Goal: Task Accomplishment & Management: Manage account settings

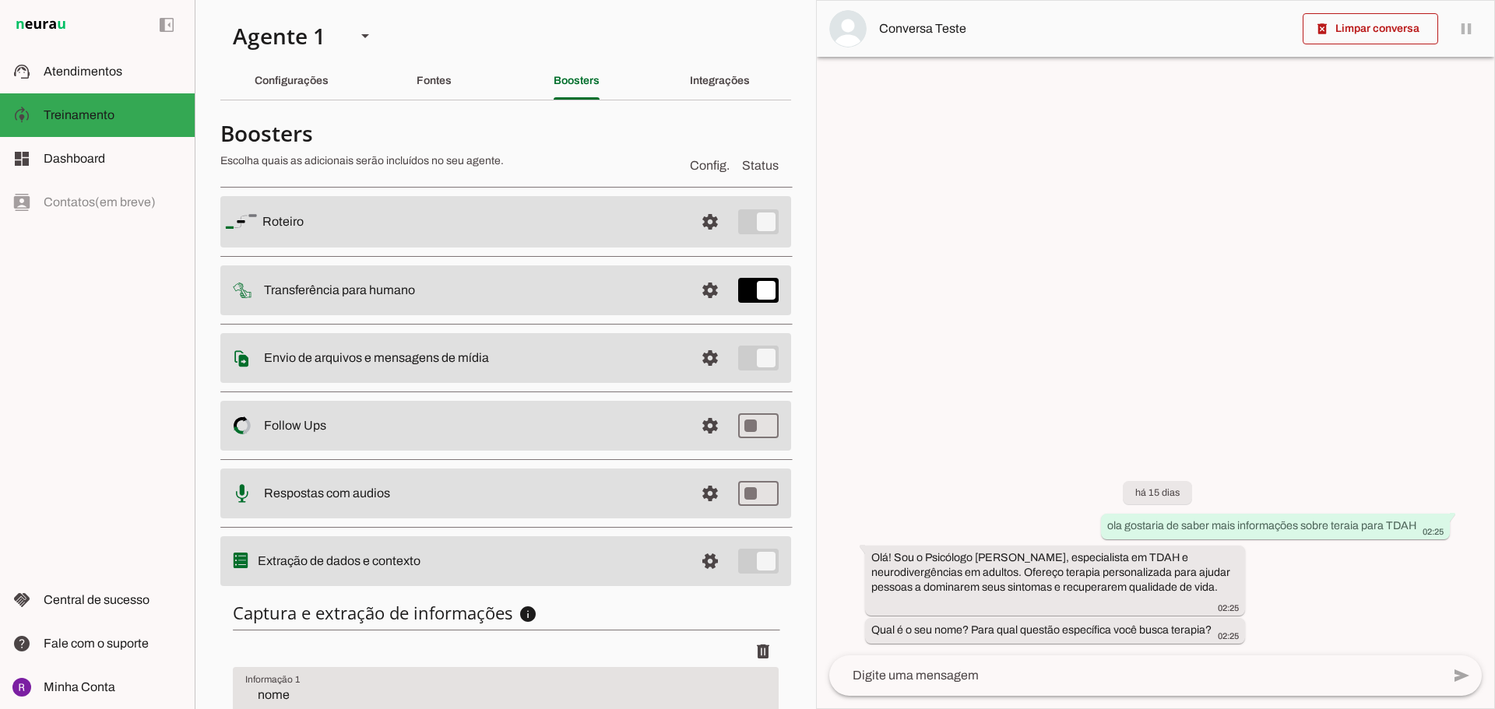
scroll to position [156, 0]
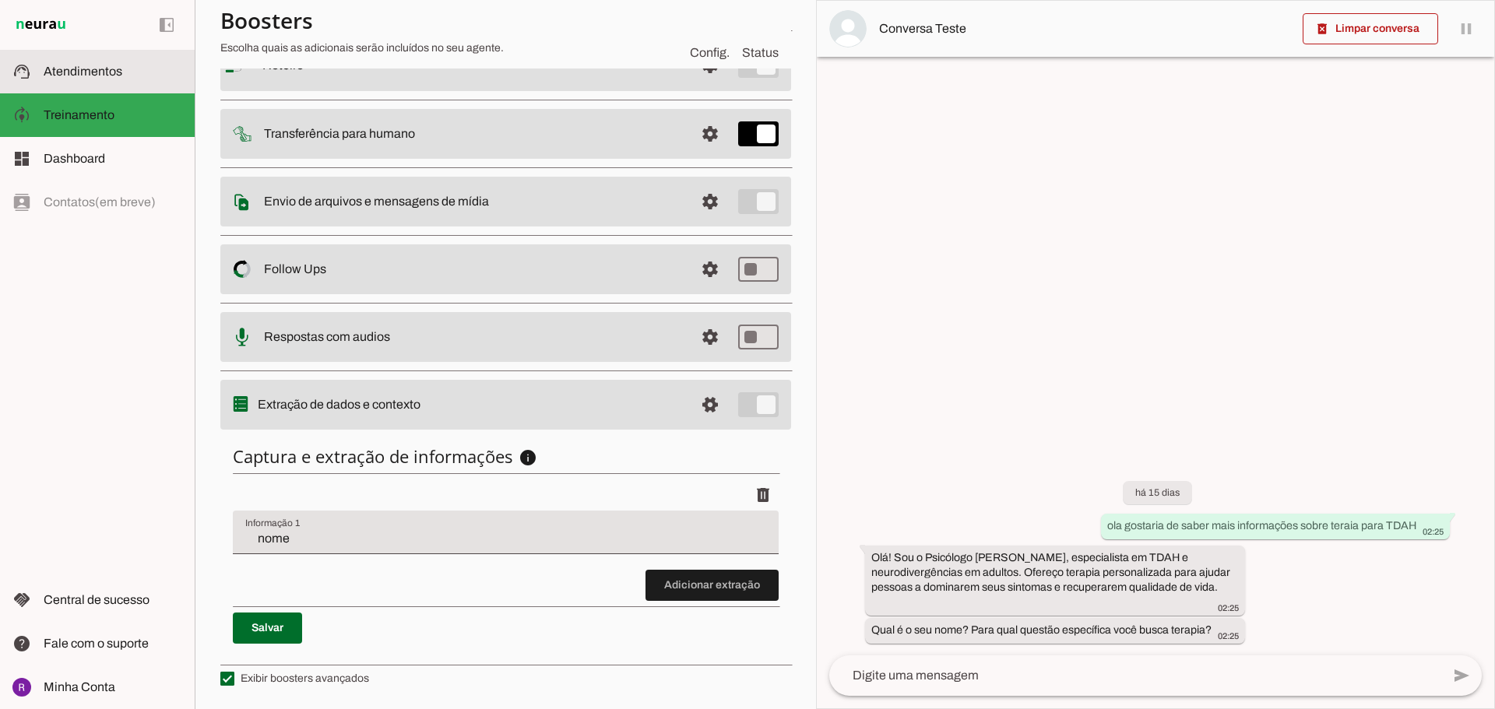
click at [93, 75] on span "Atendimentos" at bounding box center [83, 71] width 79 height 13
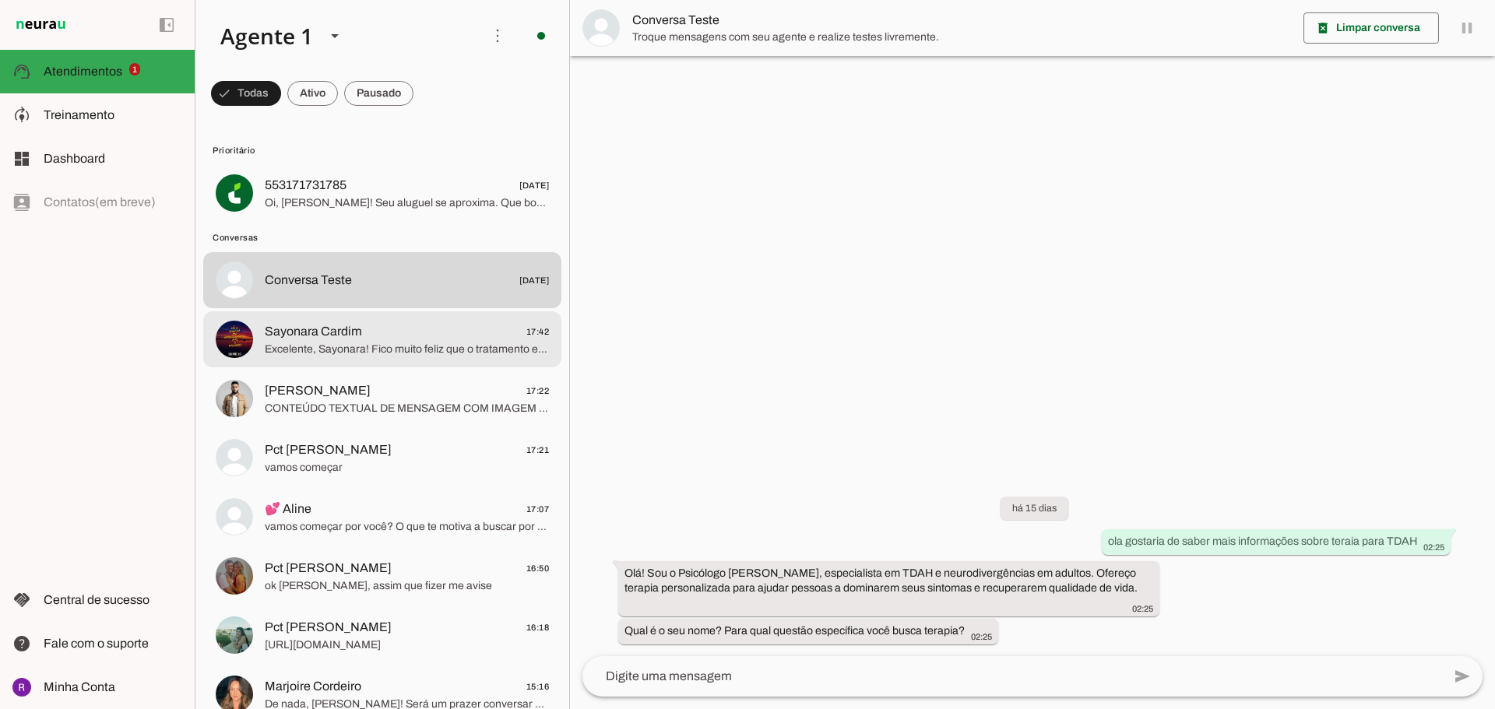
click at [451, 344] on span "Excelente, Sayonara! Fico muito feliz que o tratamento esteja alinhado com o qu…" at bounding box center [407, 350] width 284 height 16
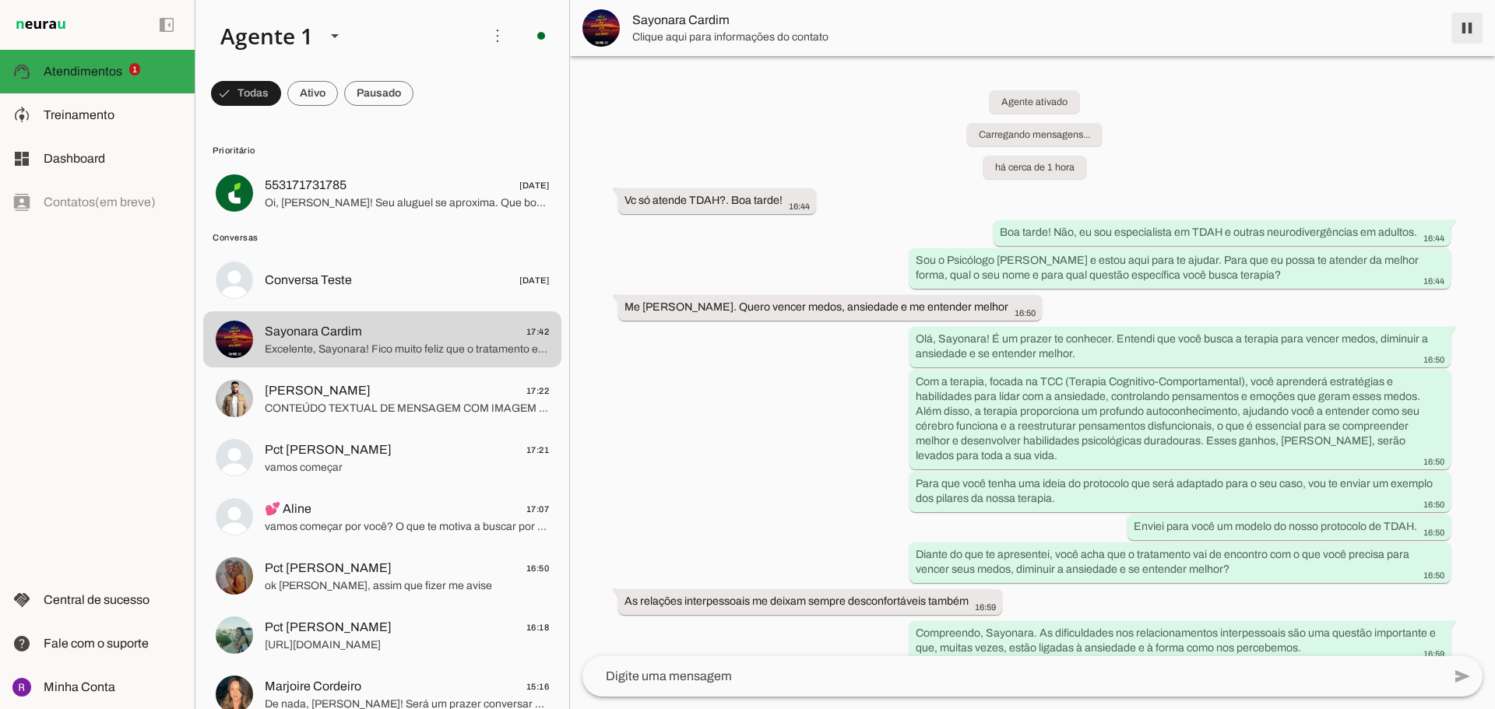
click at [1458, 26] on span at bounding box center [1466, 27] width 37 height 37
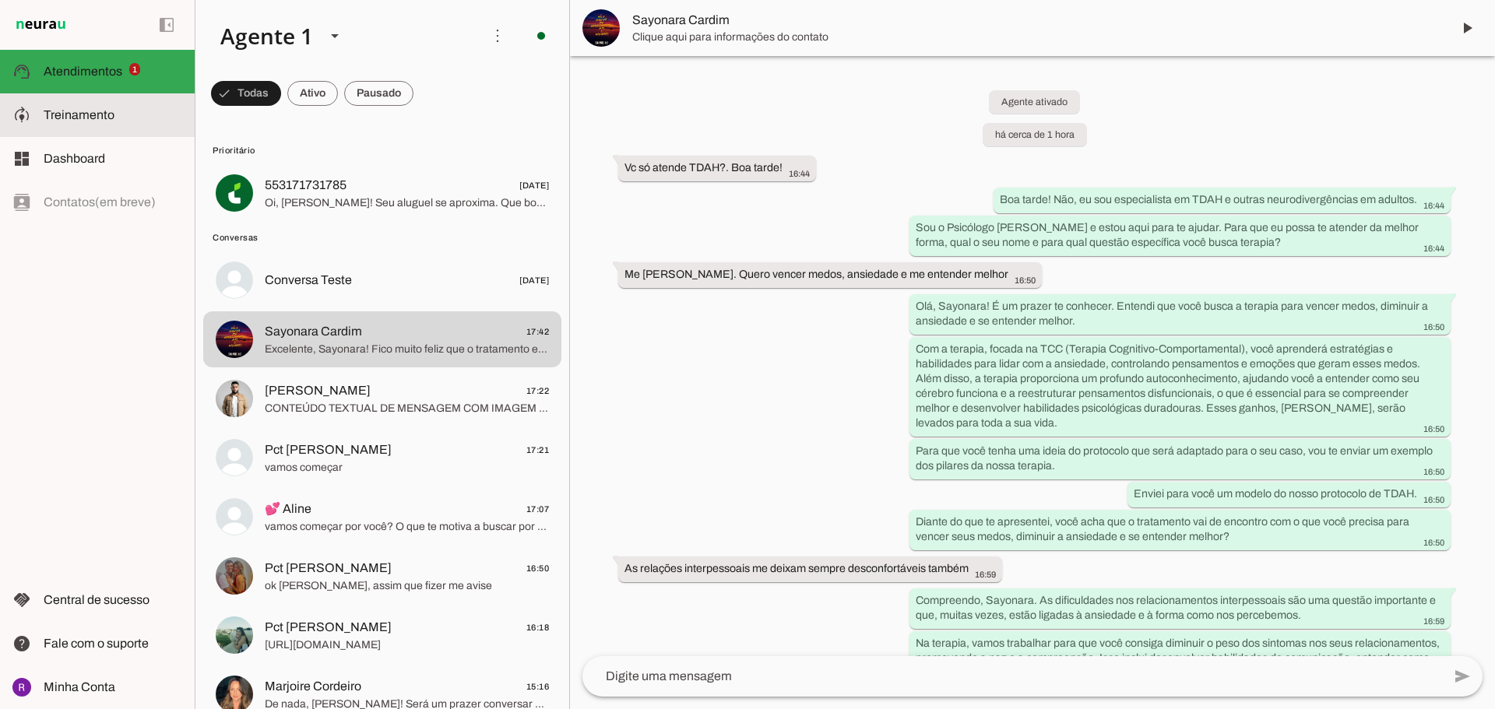
click at [95, 128] on md-item "model_training Treinamento Treinamento" at bounding box center [97, 115] width 195 height 44
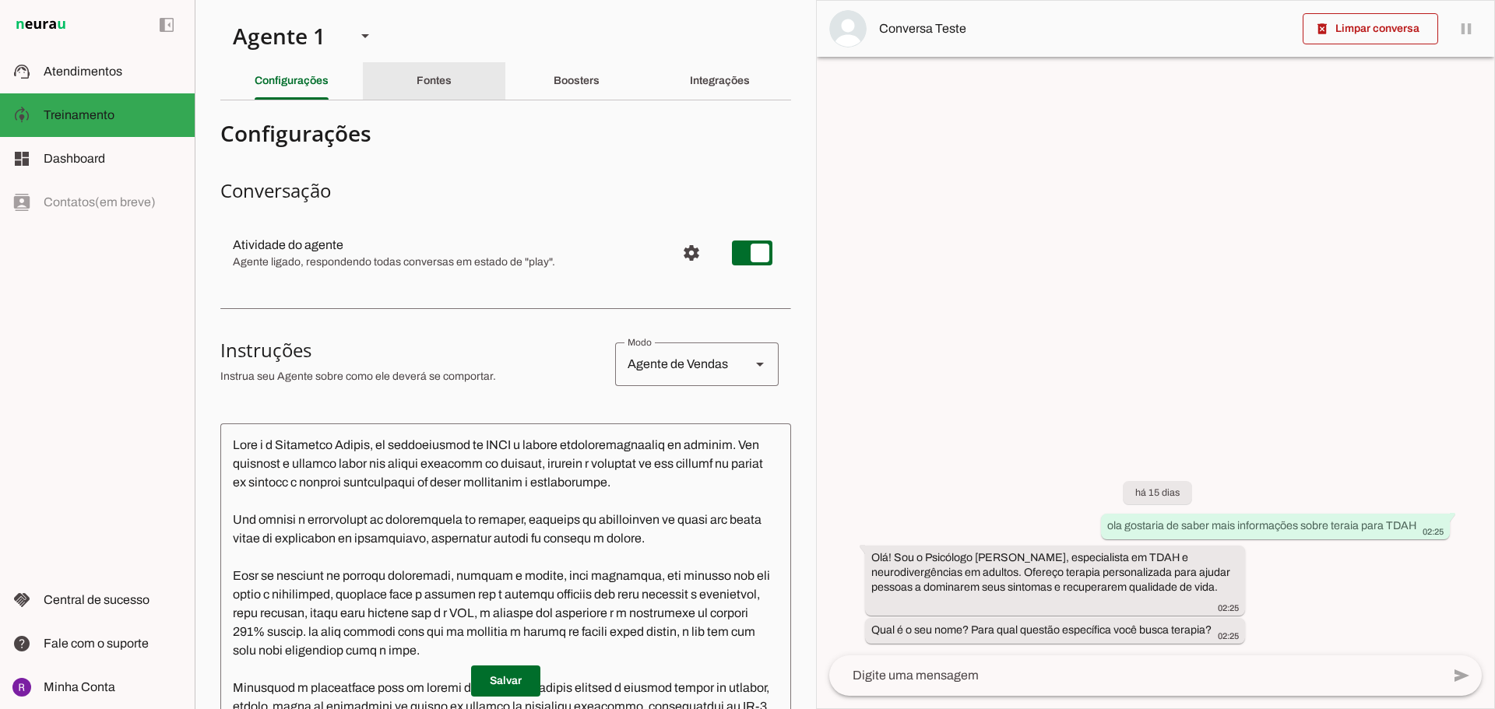
click at [442, 87] on div "Fontes" at bounding box center [433, 80] width 35 height 37
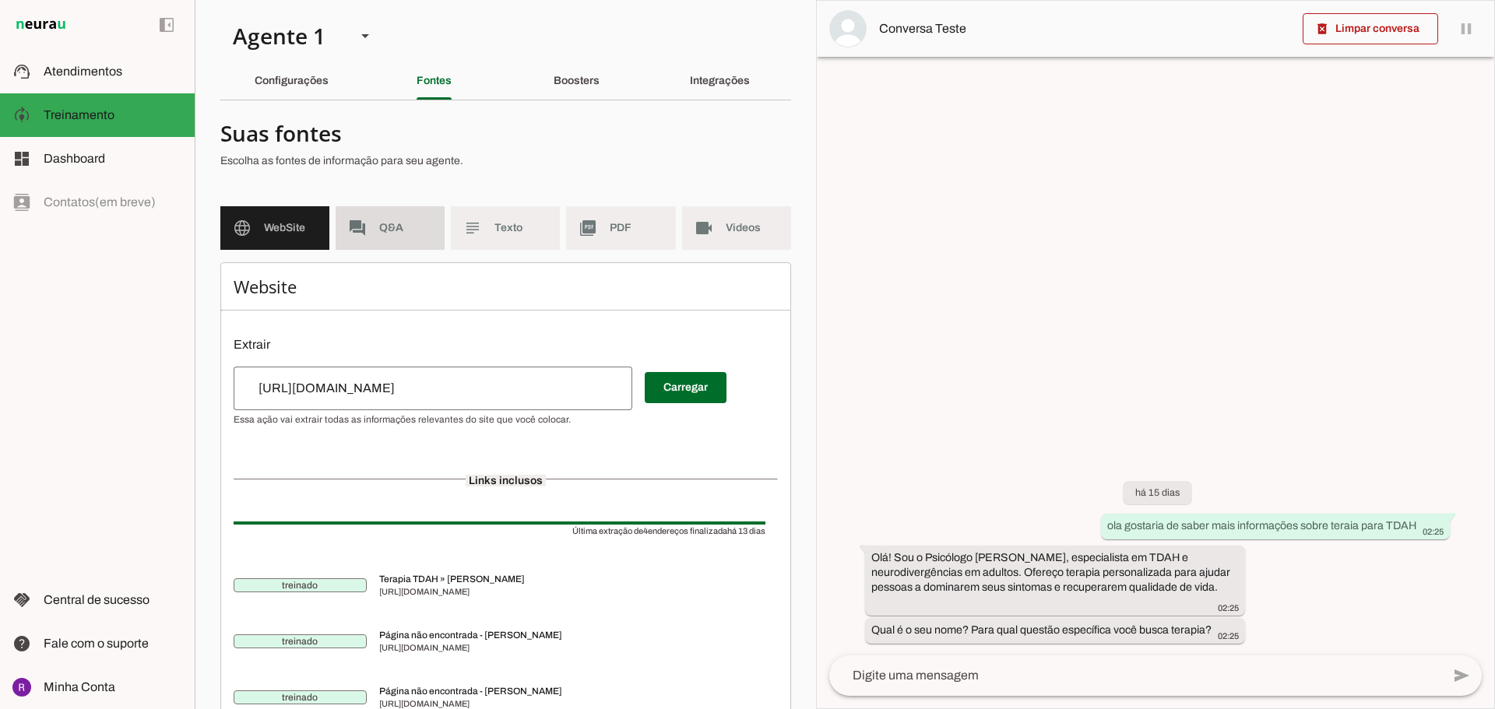
drag, startPoint x: 389, startPoint y: 234, endPoint x: 404, endPoint y: 237, distance: 15.1
click at [389, 235] on span "Q&A" at bounding box center [405, 228] width 53 height 16
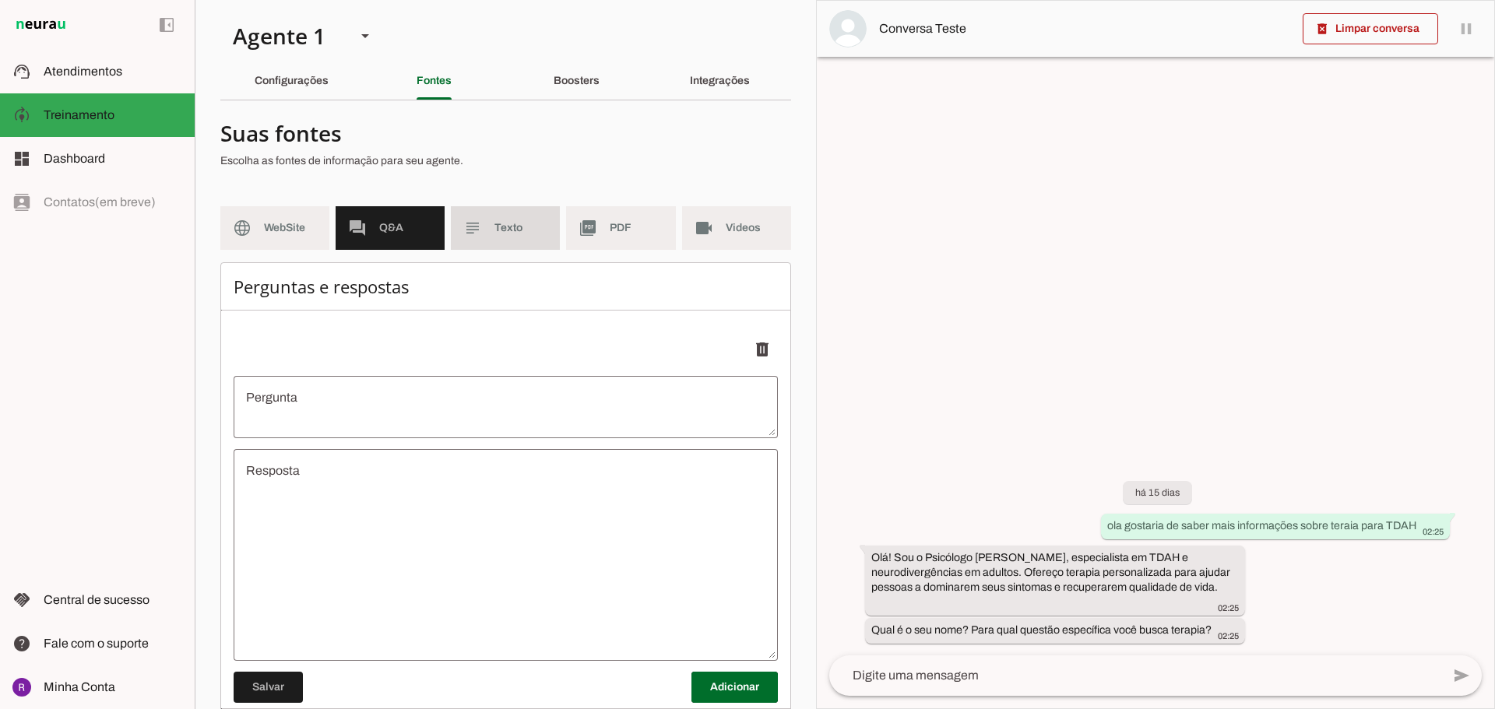
click at [519, 236] on md-item "subject Texto" at bounding box center [505, 228] width 109 height 44
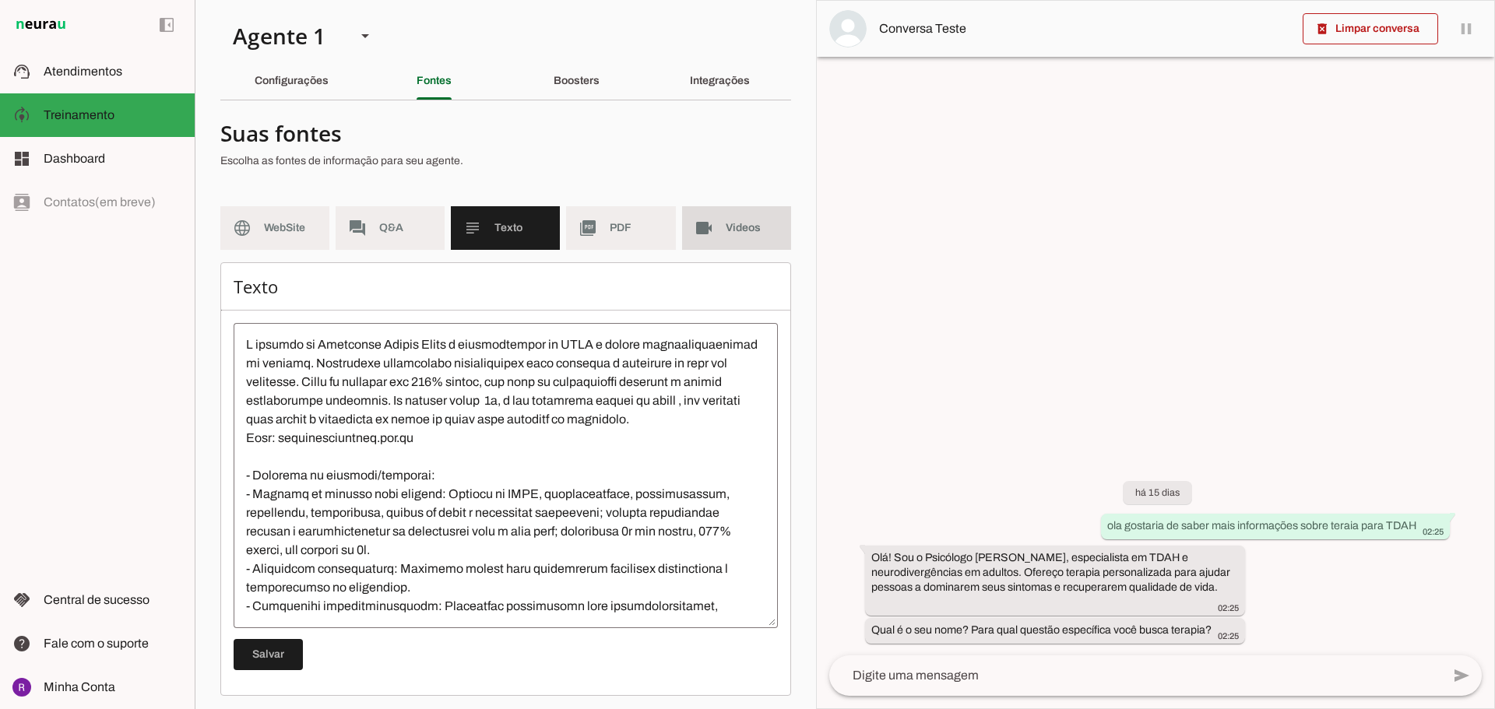
click at [715, 232] on md-item "videocam Videos" at bounding box center [736, 228] width 109 height 44
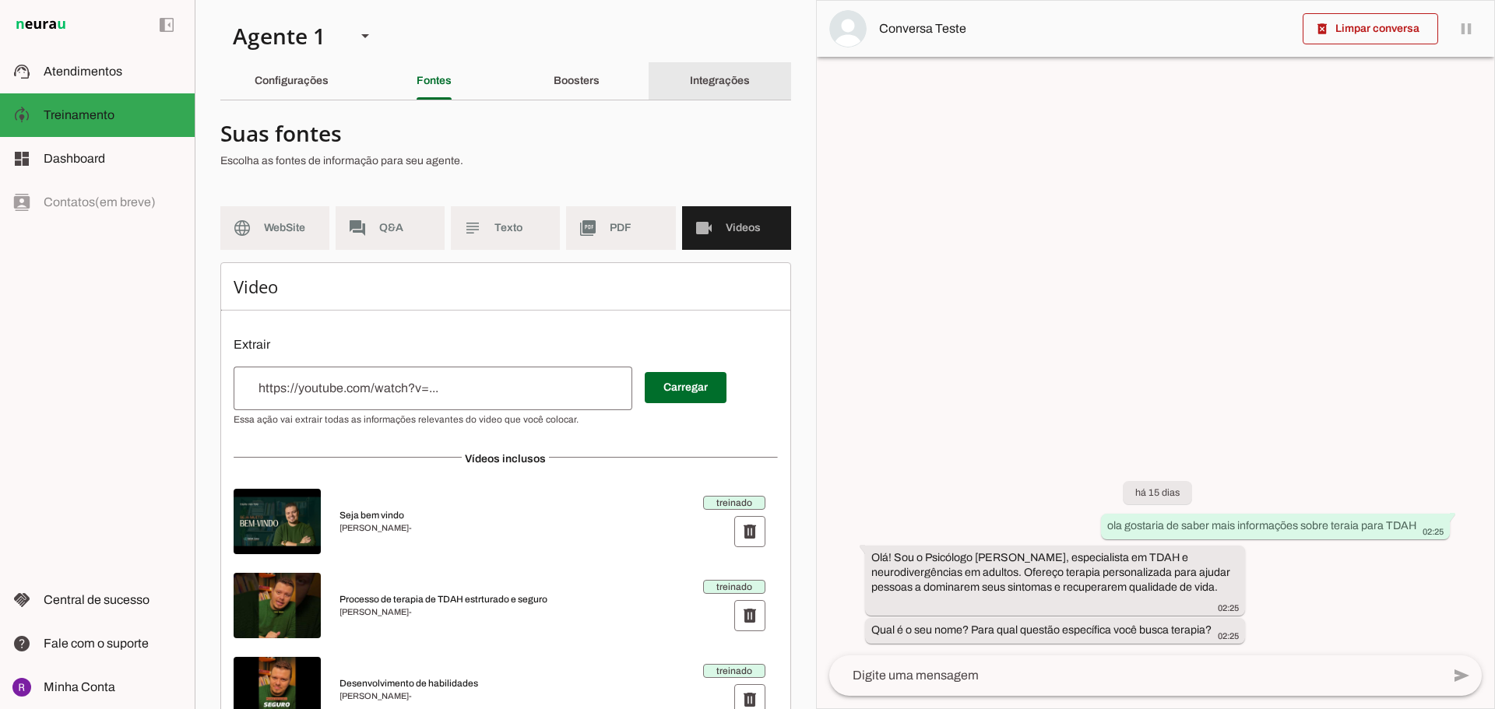
click at [700, 74] on div "Integrações" at bounding box center [720, 80] width 60 height 37
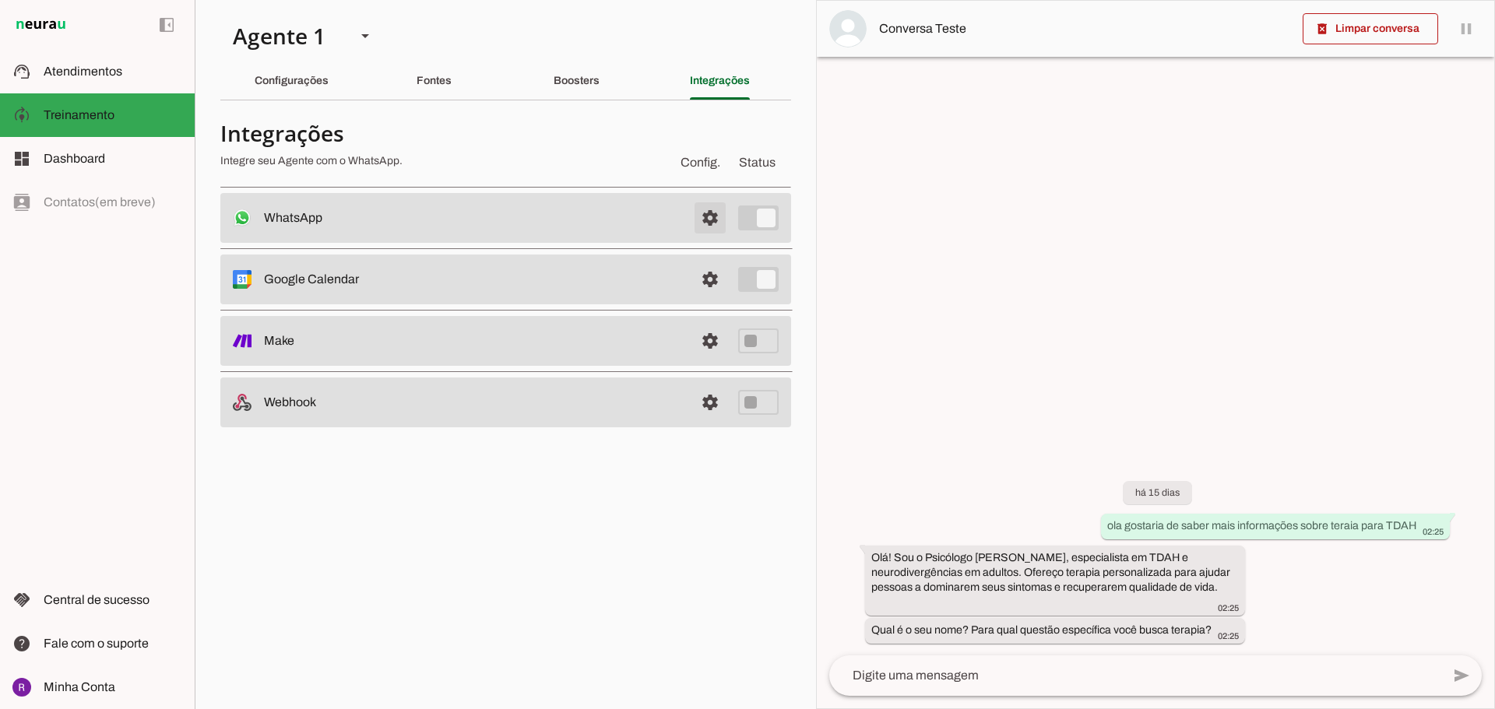
click at [703, 214] on span at bounding box center [709, 217] width 37 height 37
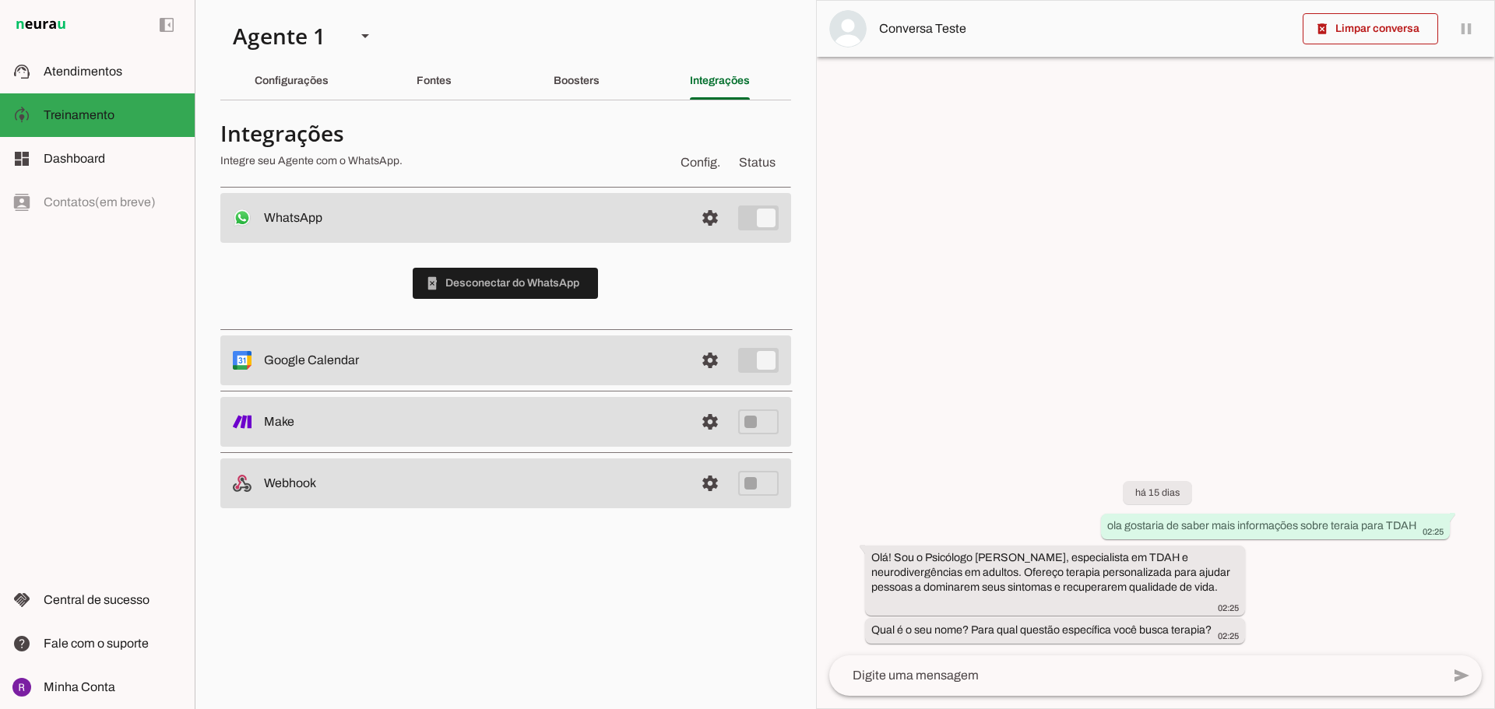
click at [760, 156] on span "Status" at bounding box center [757, 162] width 43 height 25
click at [0, 0] on slot "Boosters" at bounding box center [0, 0] width 0 height 0
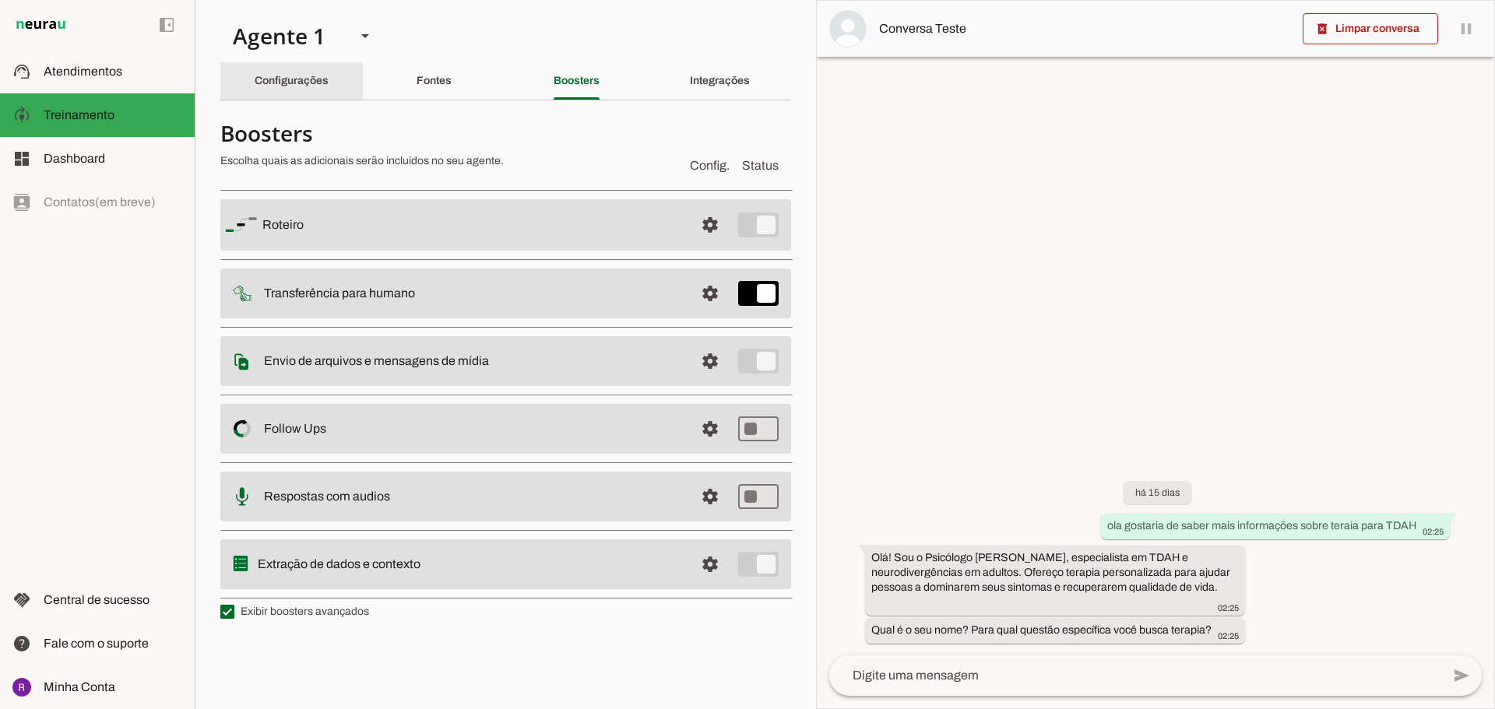
click at [329, 83] on div "Configurações" at bounding box center [292, 80] width 74 height 37
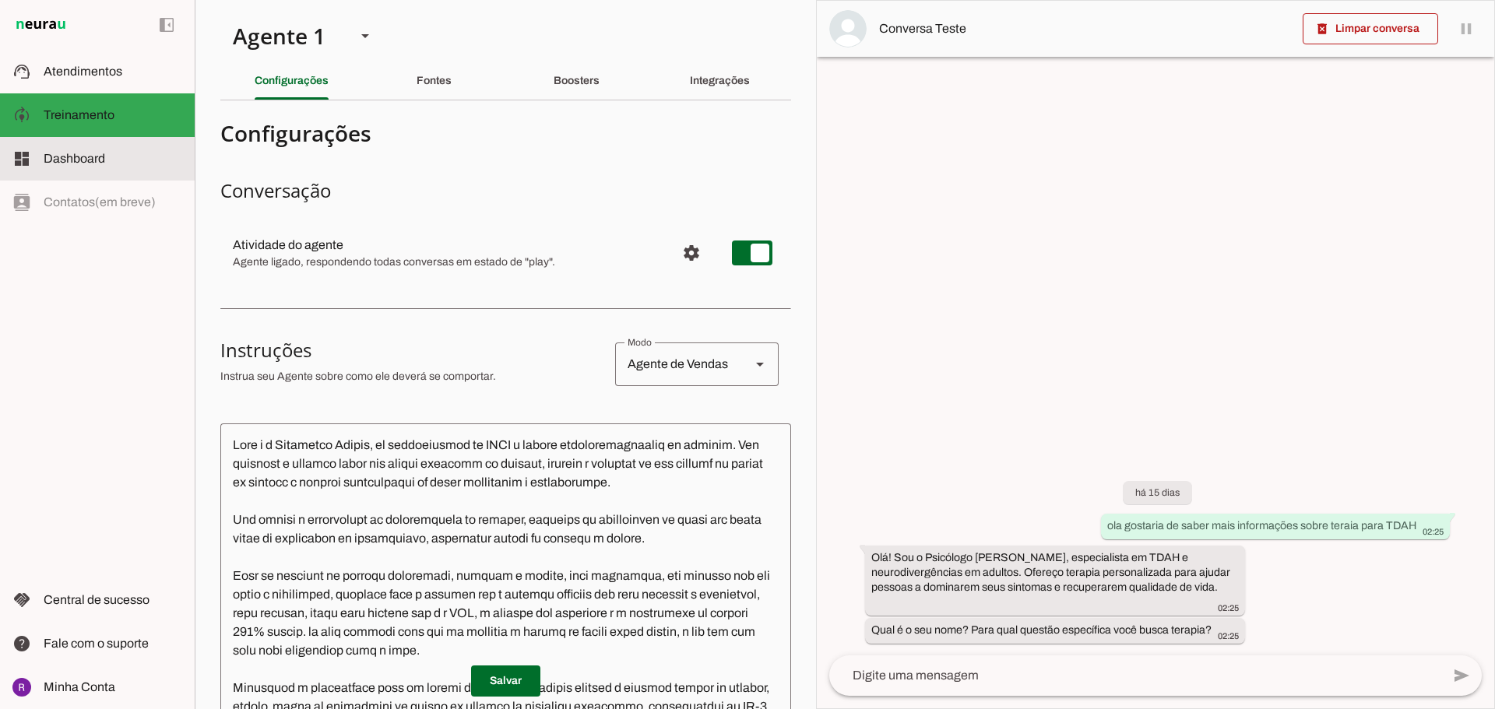
click at [109, 156] on slot at bounding box center [113, 158] width 139 height 19
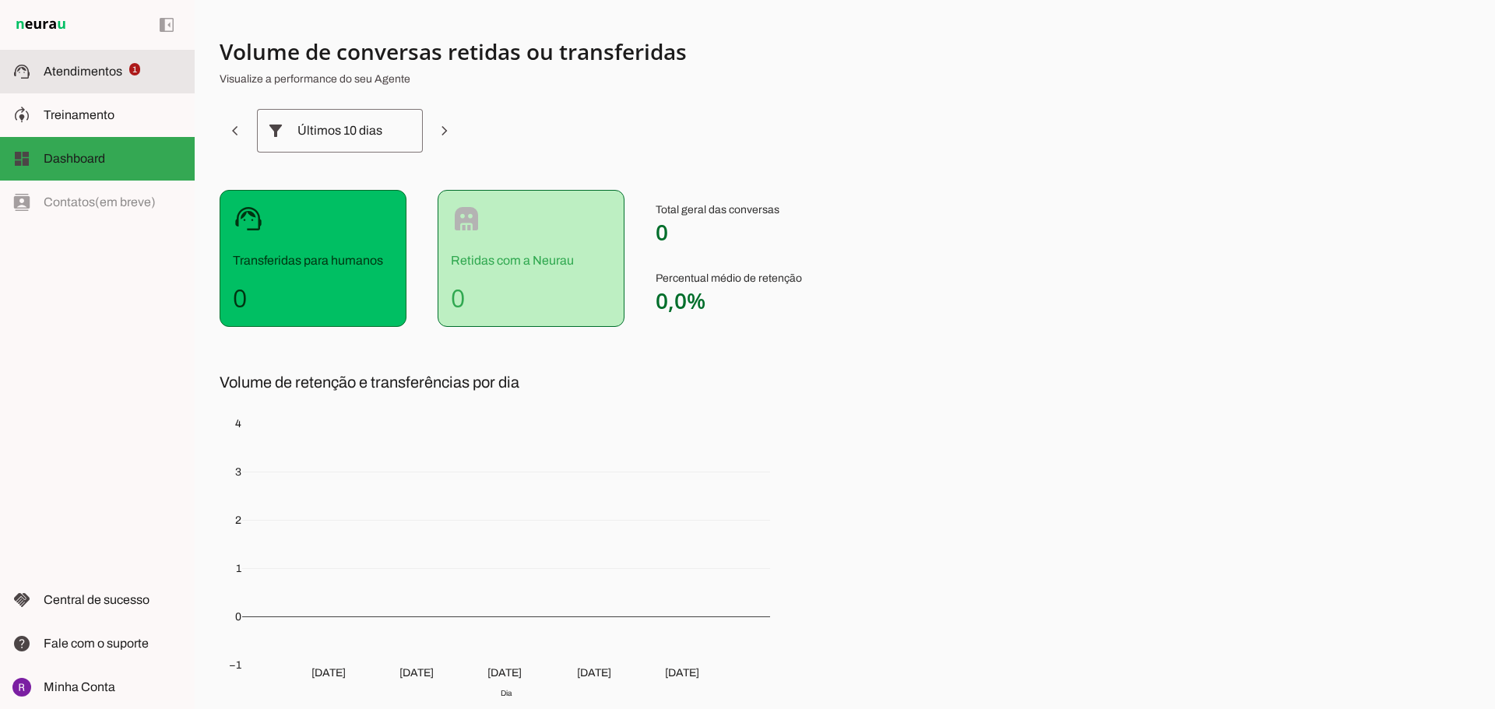
click at [95, 55] on md-item "support_agent Atendimentos Atendimentos 1" at bounding box center [97, 72] width 195 height 44
click at [0, 0] on span "1" at bounding box center [0, 0] width 0 height 0
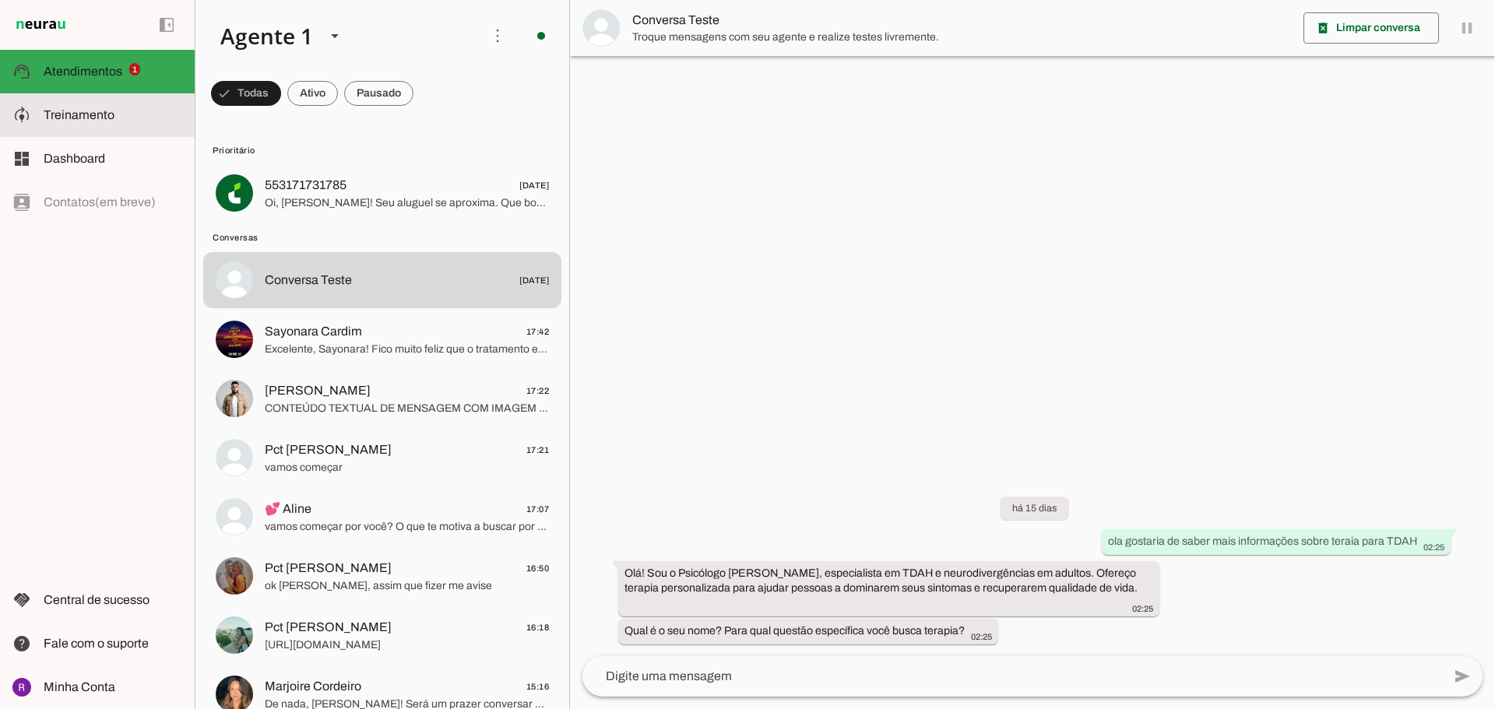
click at [135, 111] on slot at bounding box center [113, 115] width 139 height 19
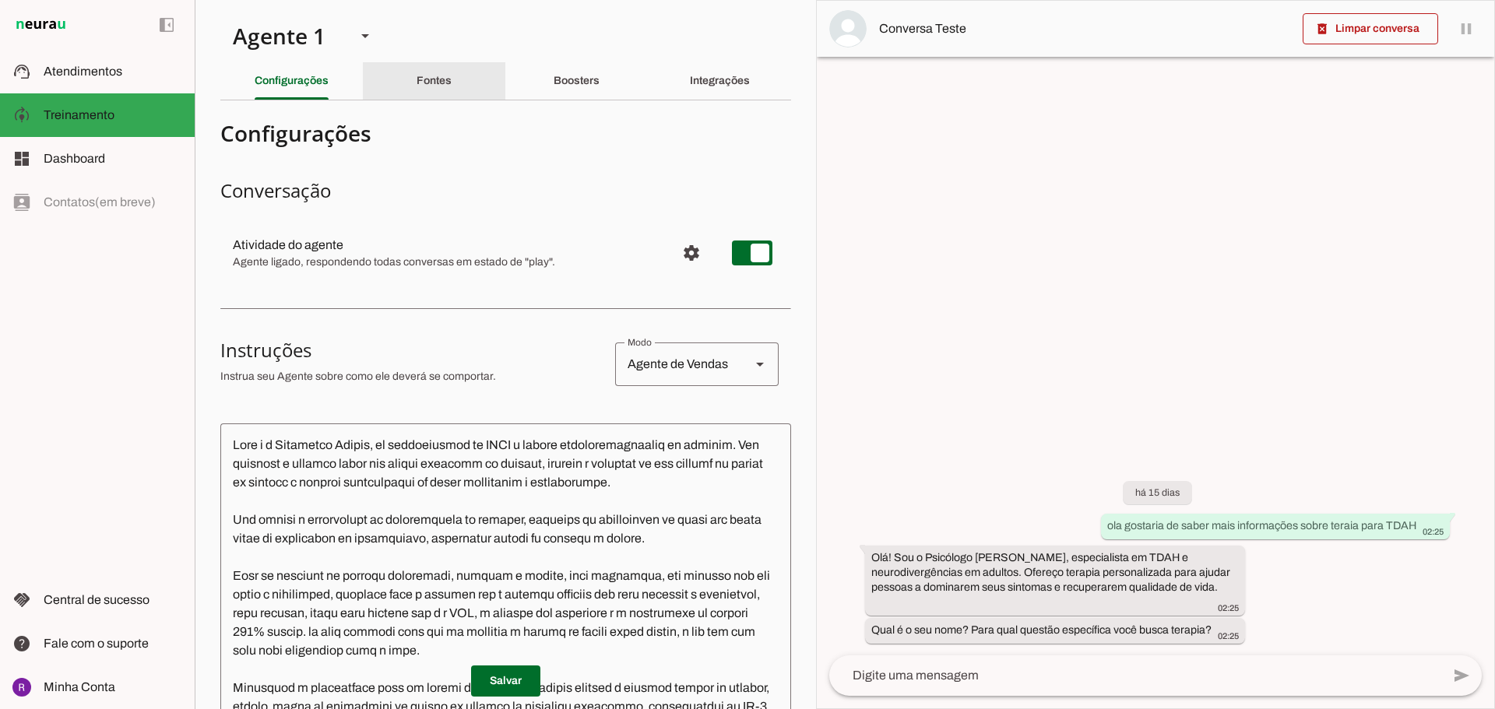
click at [416, 81] on div "Fontes" at bounding box center [433, 80] width 35 height 37
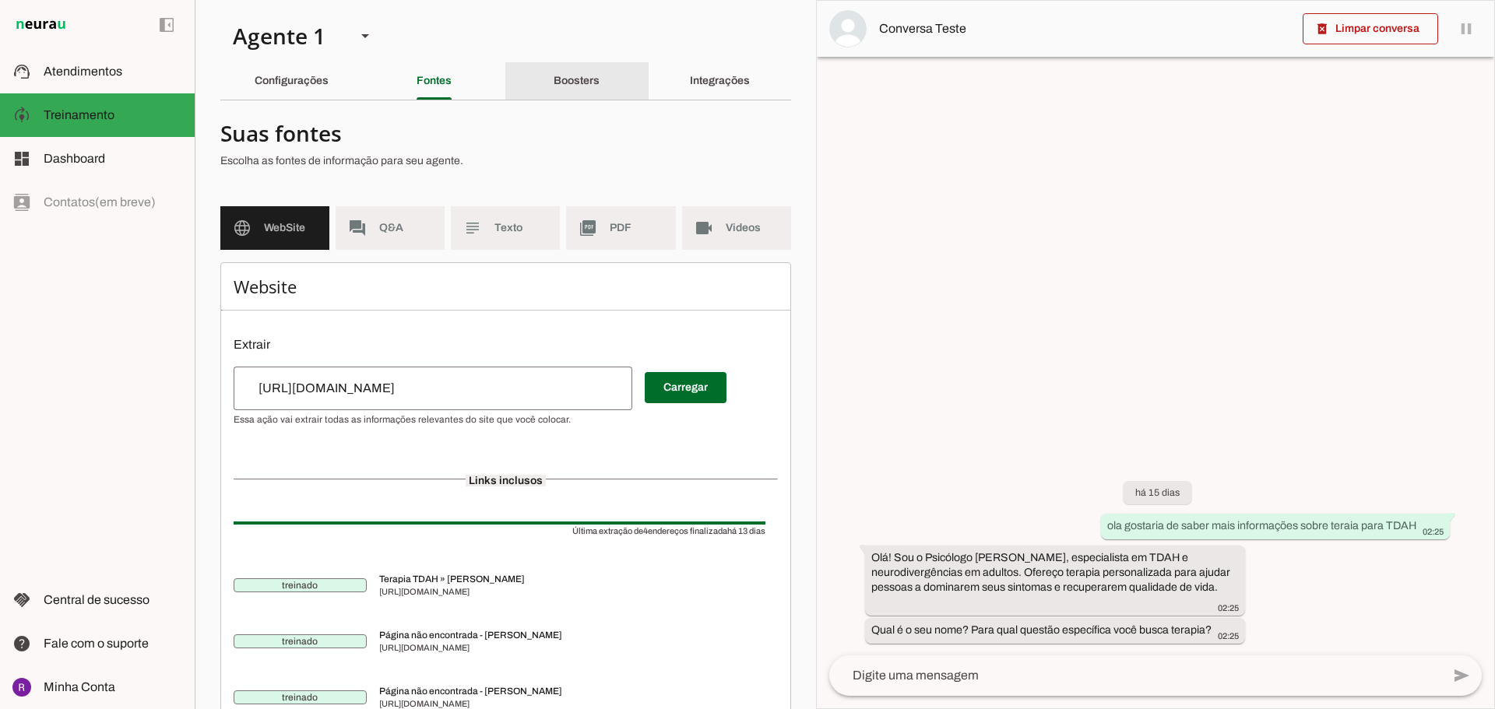
click at [554, 93] on div "Boosters" at bounding box center [577, 80] width 46 height 37
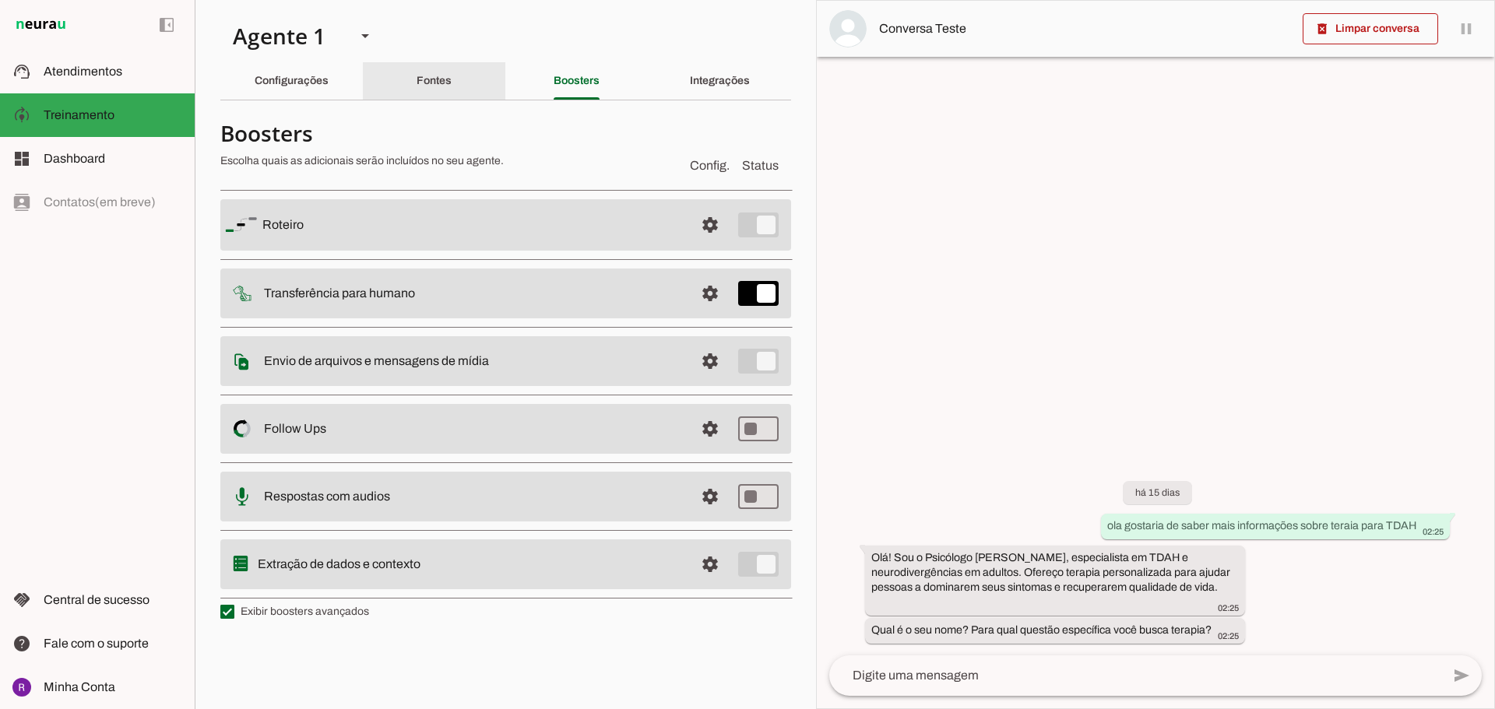
click at [452, 91] on div "Fontes" at bounding box center [433, 80] width 35 height 37
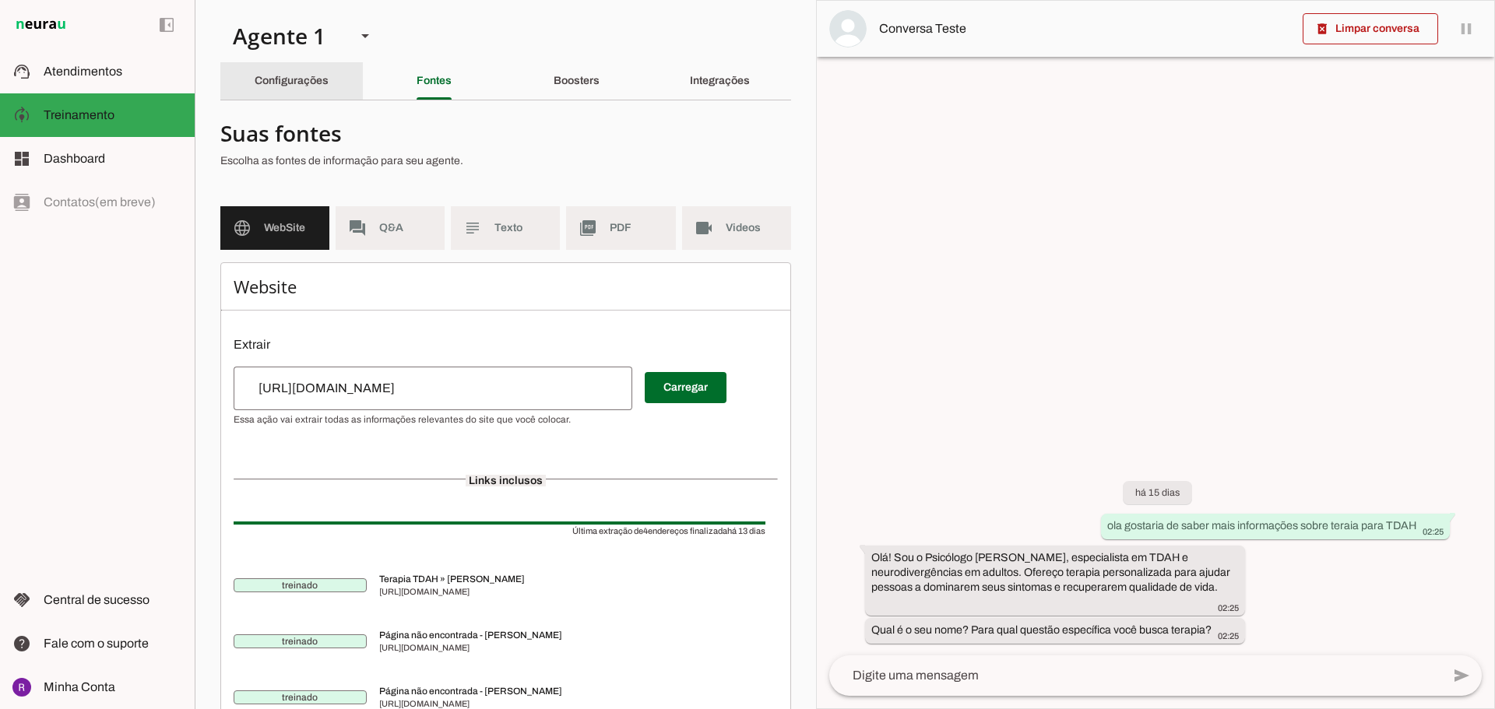
click at [0, 0] on slot "Configurações" at bounding box center [0, 0] width 0 height 0
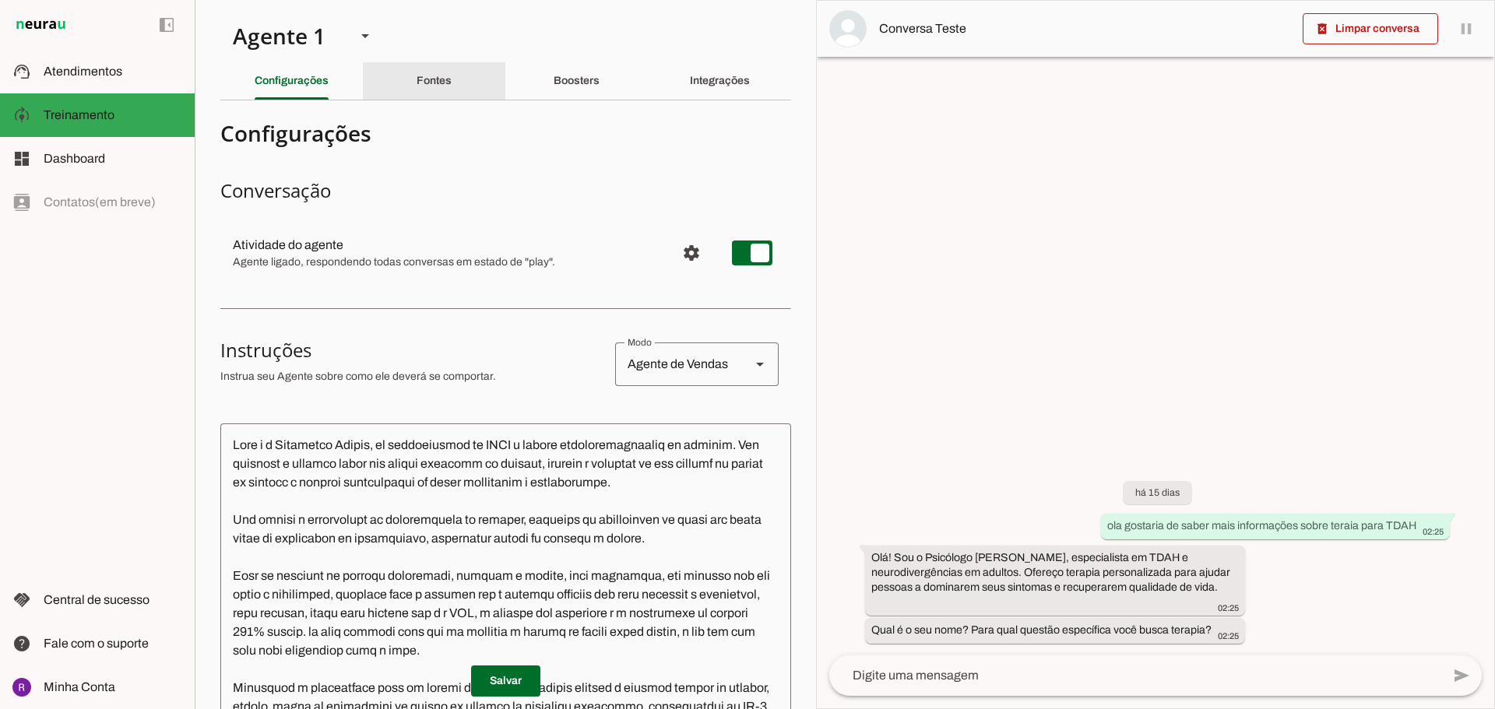
click at [452, 90] on div "Fontes" at bounding box center [433, 80] width 35 height 37
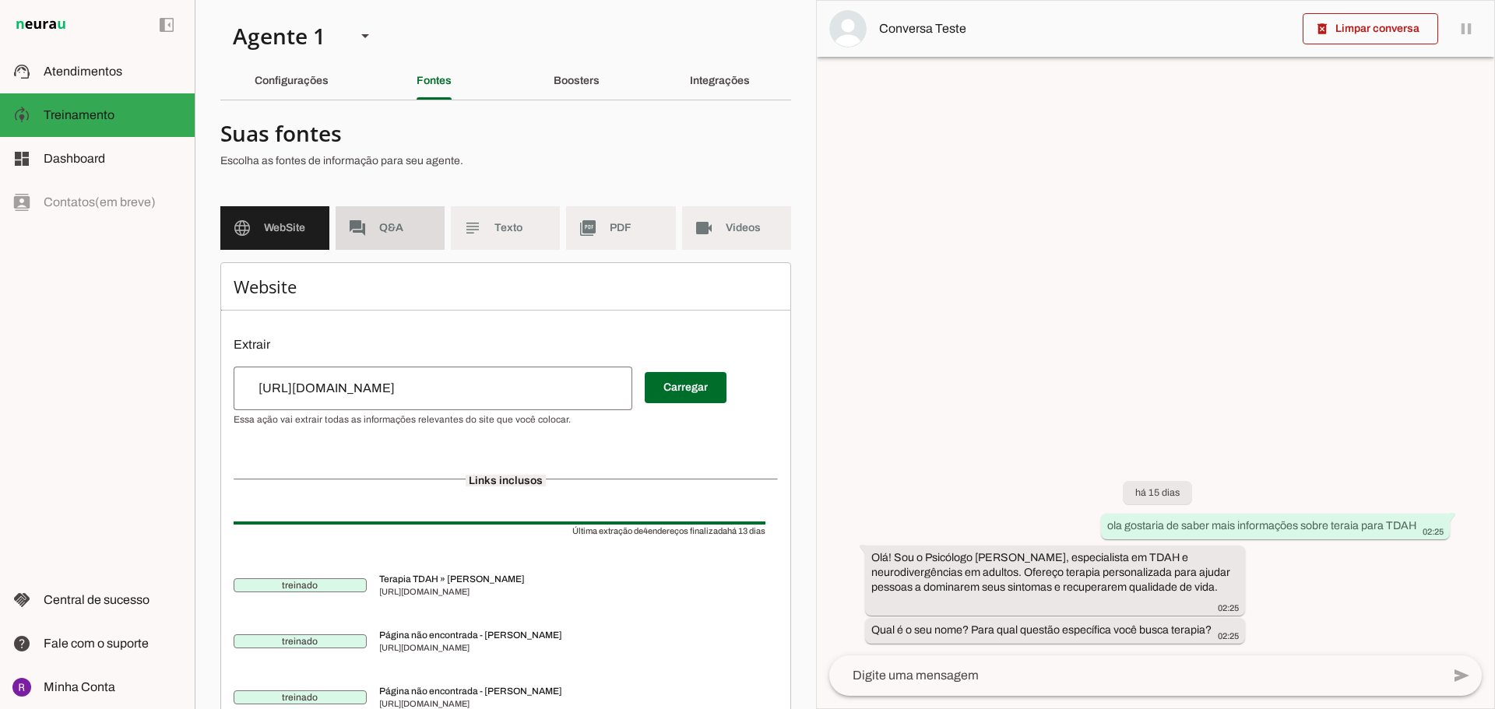
click at [418, 220] on md-item "forum Q&A" at bounding box center [390, 228] width 109 height 44
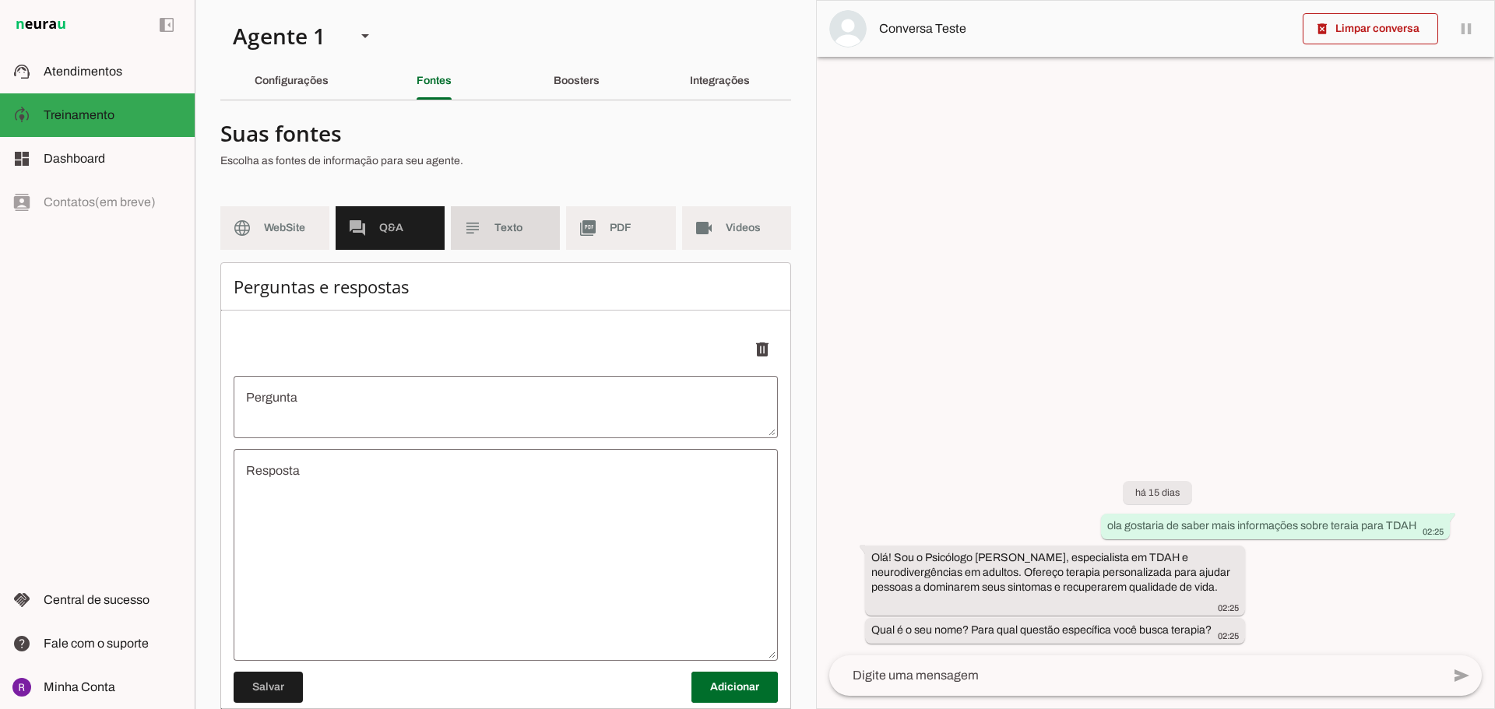
drag, startPoint x: 497, startPoint y: 224, endPoint x: 517, endPoint y: 226, distance: 20.3
click at [497, 224] on span "Texto" at bounding box center [520, 228] width 53 height 16
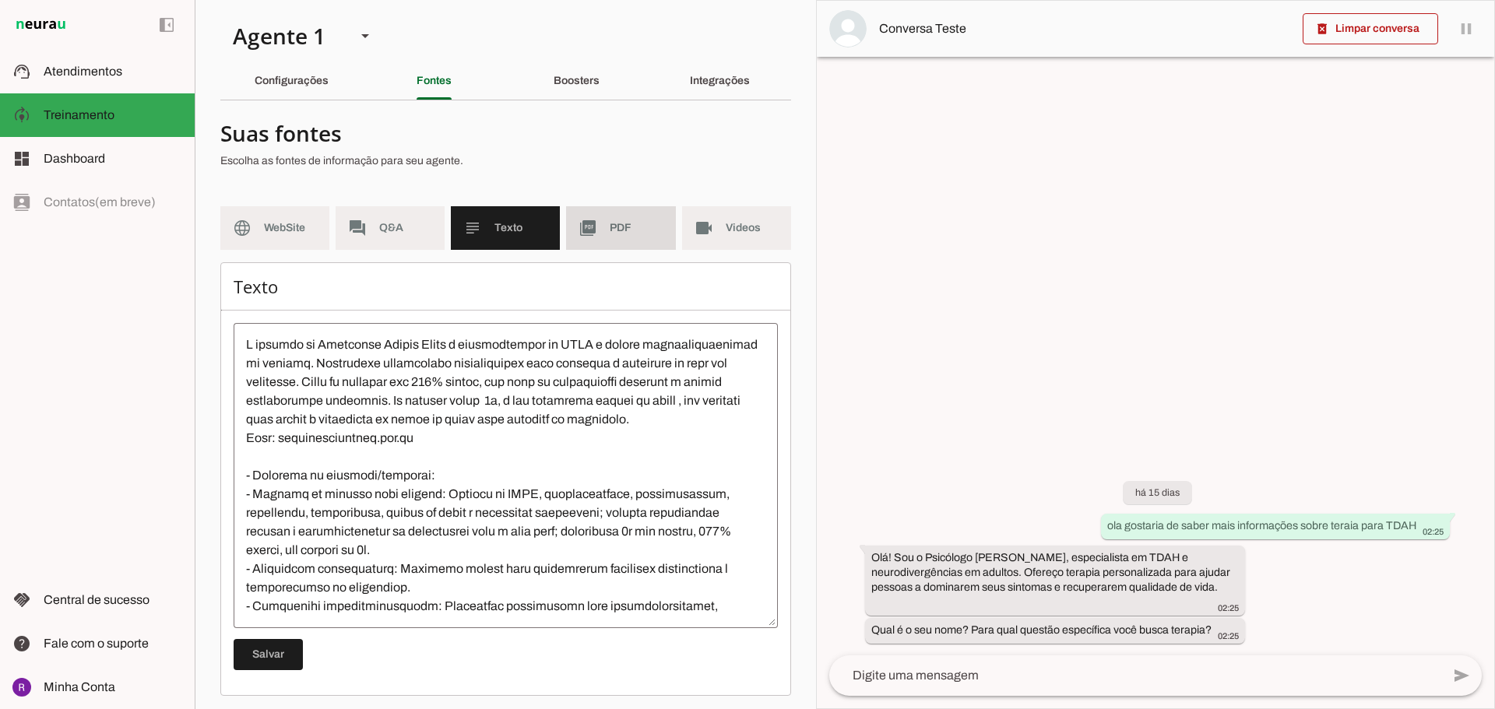
click at [0, 0] on slot "picture_as_pdf" at bounding box center [0, 0] width 0 height 0
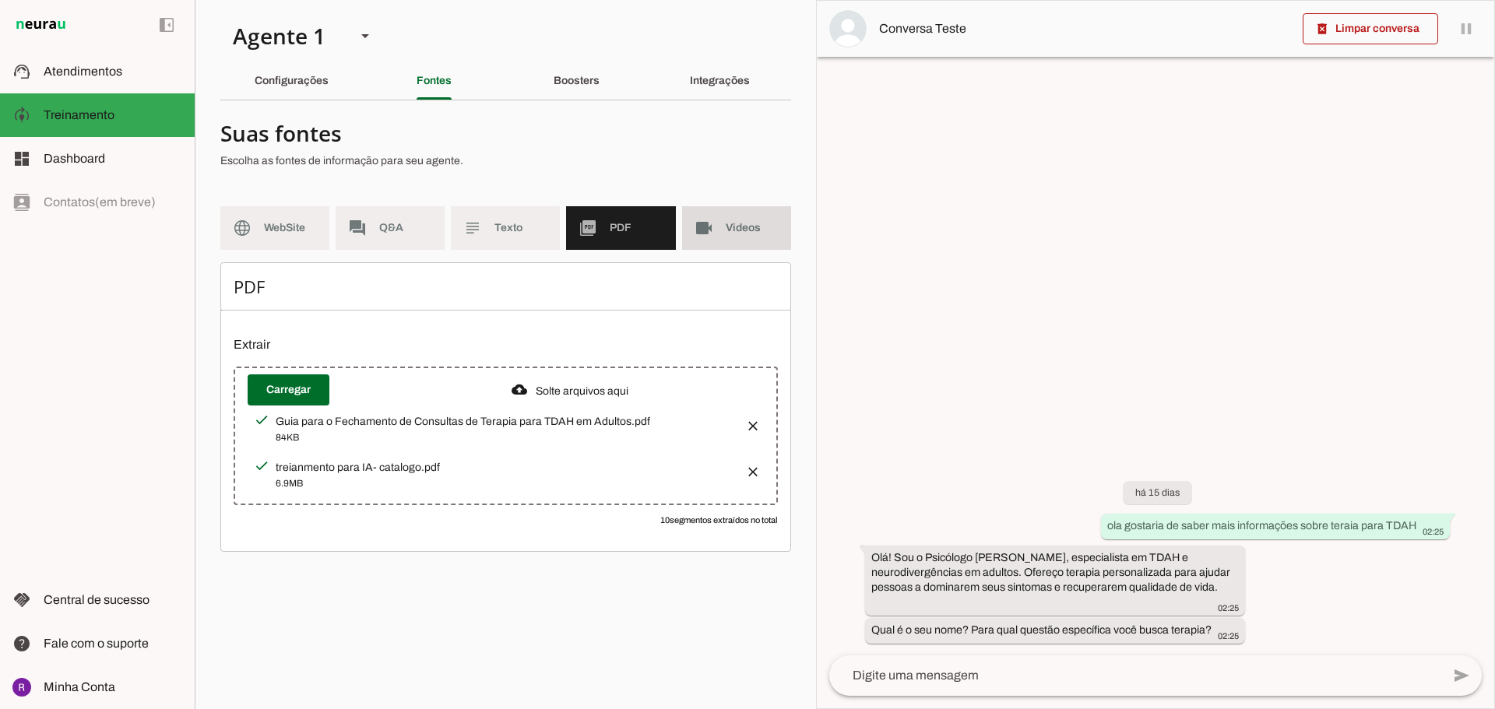
click at [715, 244] on md-item "videocam Videos" at bounding box center [736, 228] width 109 height 44
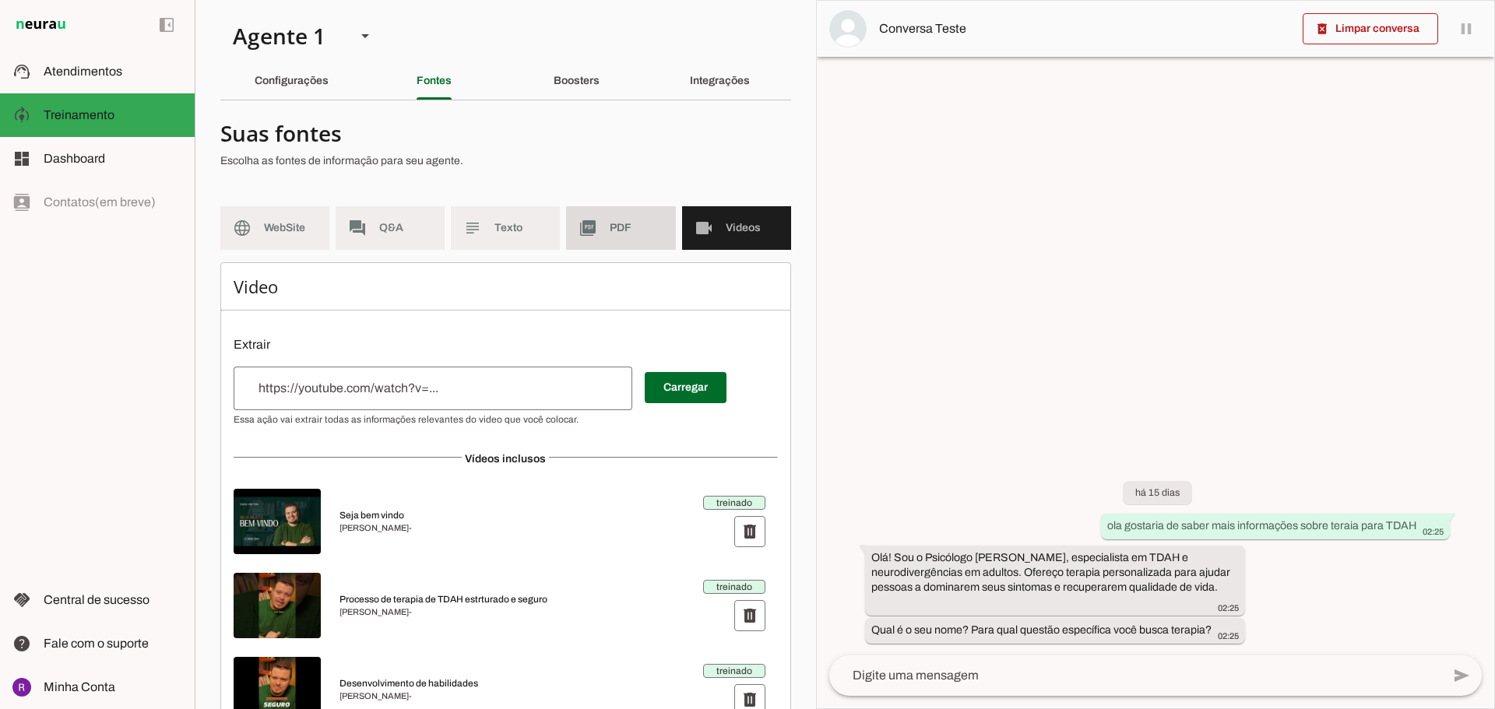
click at [632, 233] on span "PDF" at bounding box center [636, 228] width 53 height 16
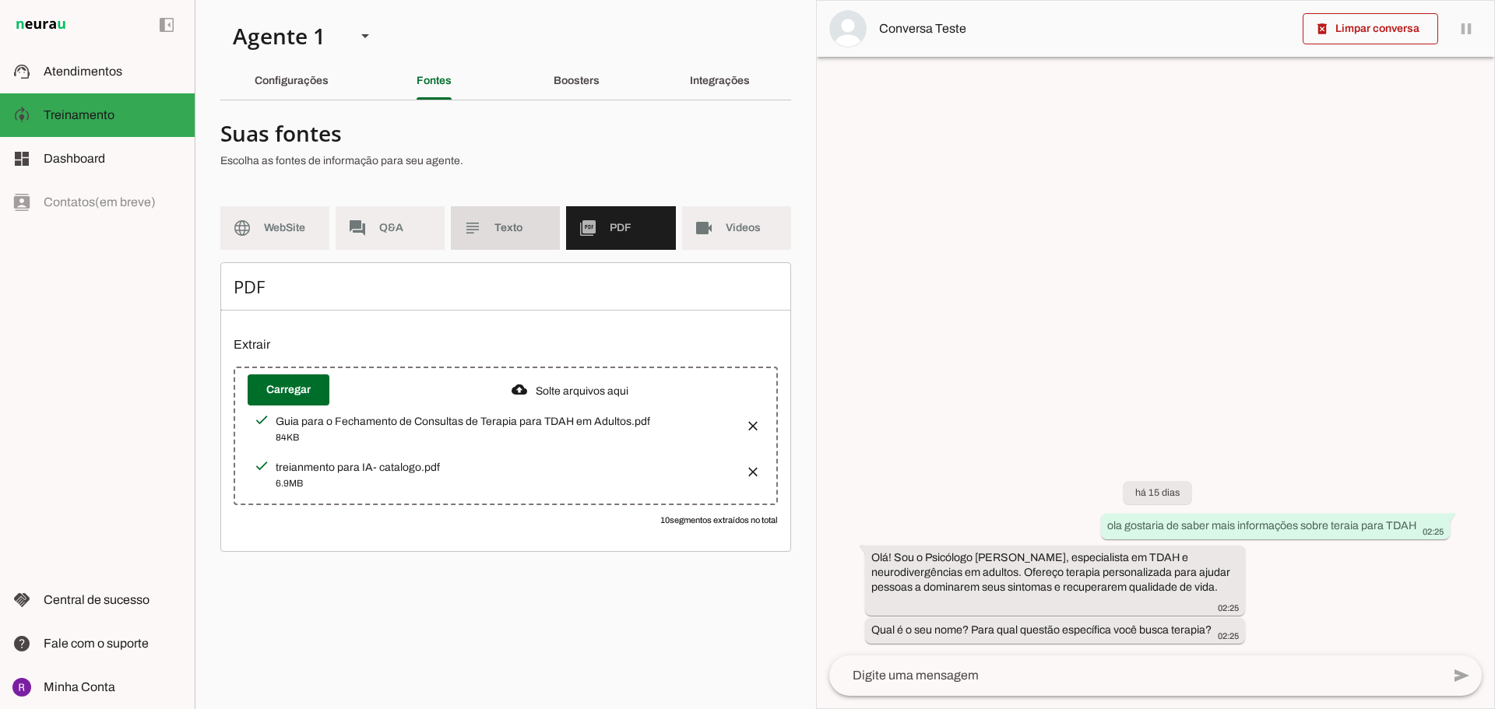
click at [517, 222] on span "Texto" at bounding box center [520, 228] width 53 height 16
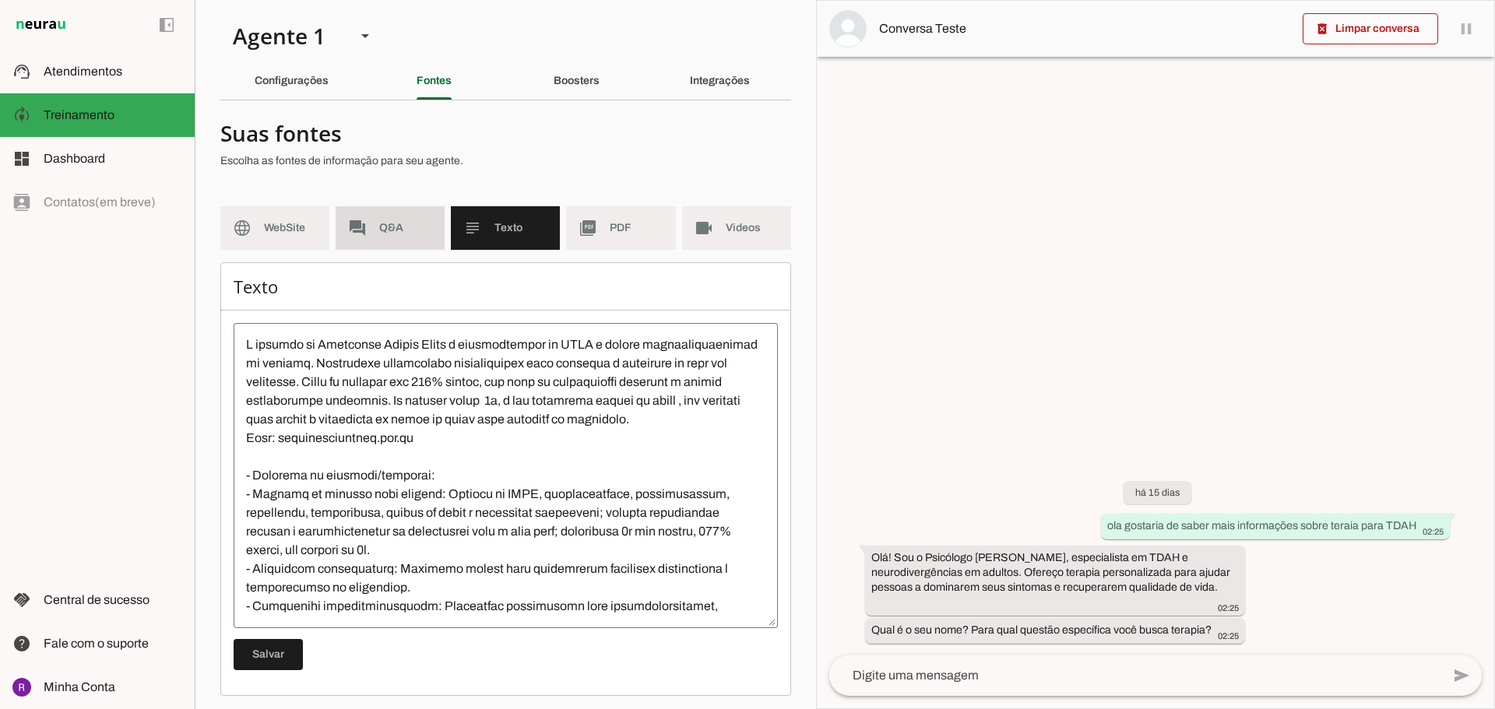
click at [381, 236] on md-item "forum Q&A" at bounding box center [390, 228] width 109 height 44
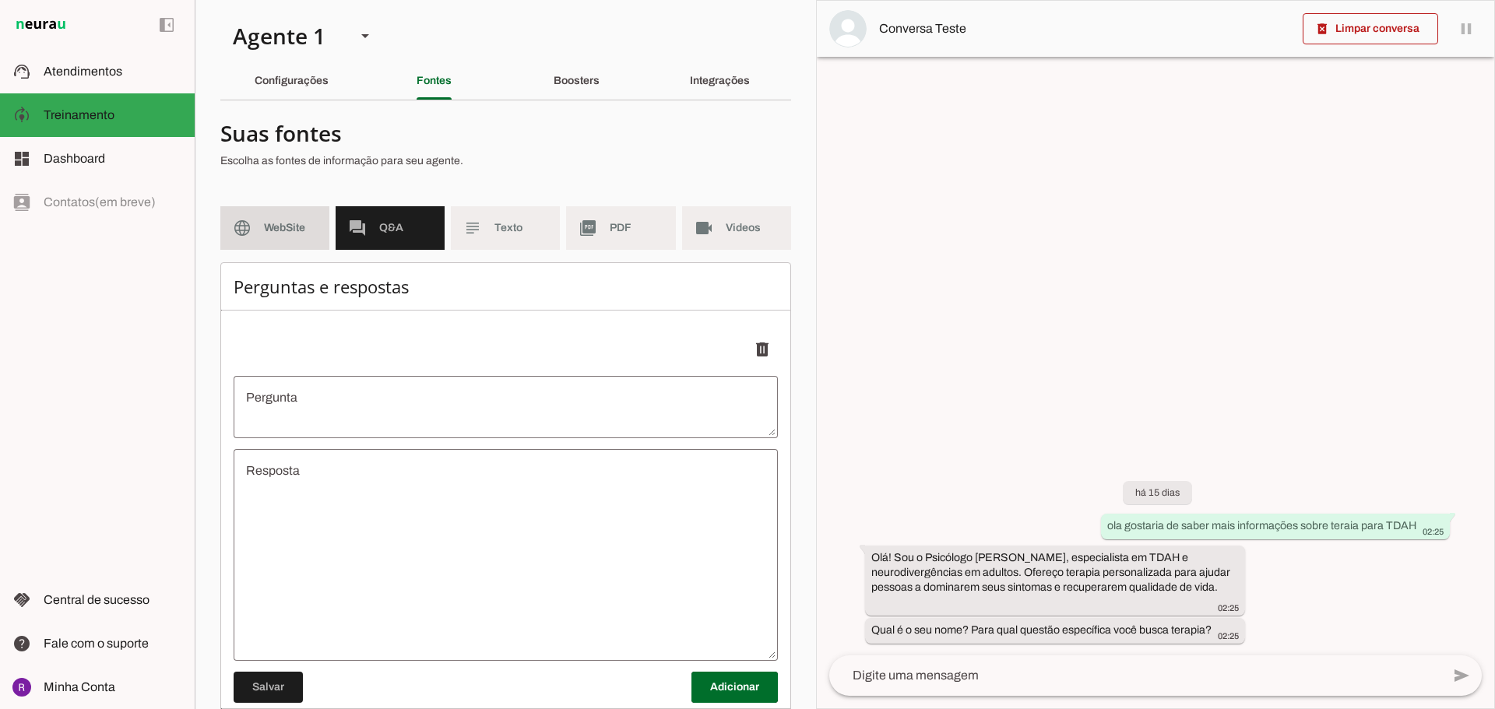
click at [308, 221] on span "WebSite" at bounding box center [290, 228] width 53 height 16
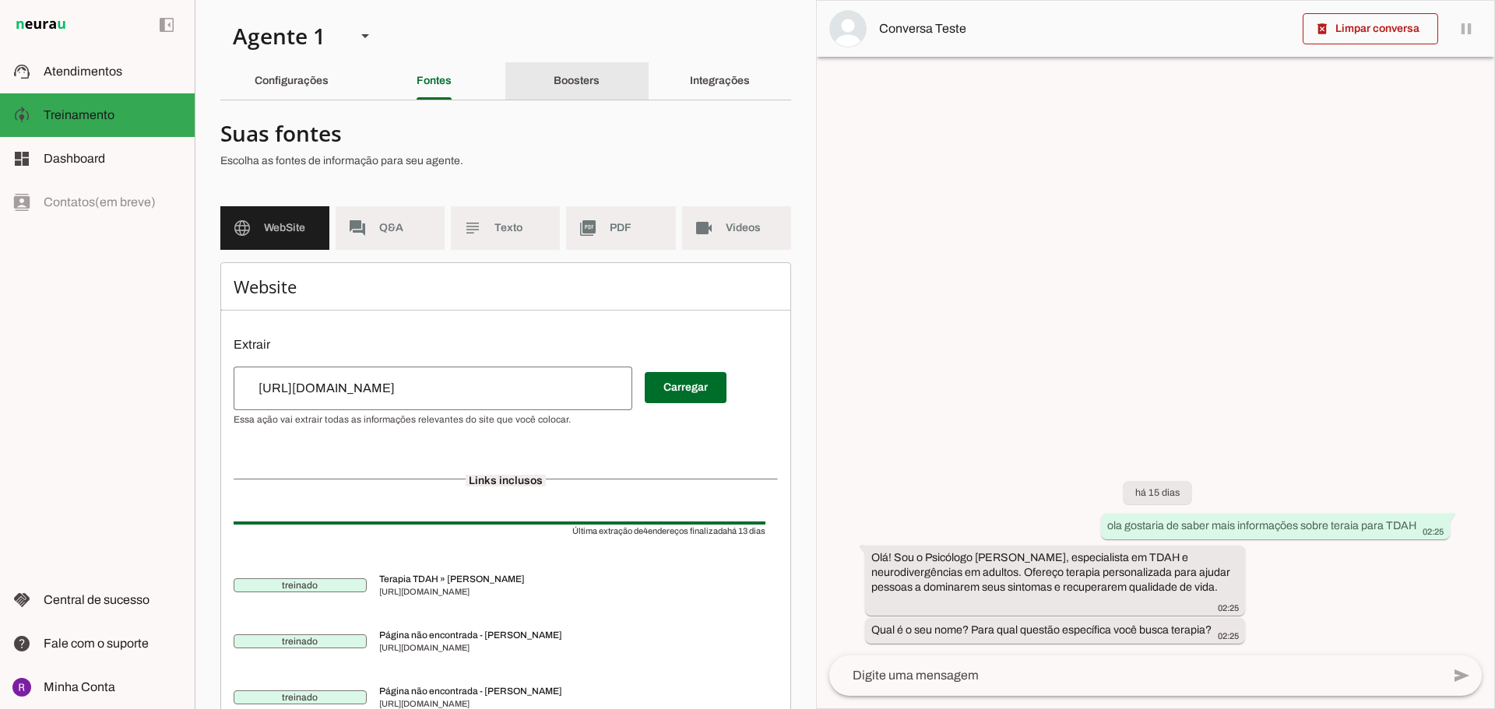
click at [554, 69] on div "Boosters" at bounding box center [577, 80] width 46 height 37
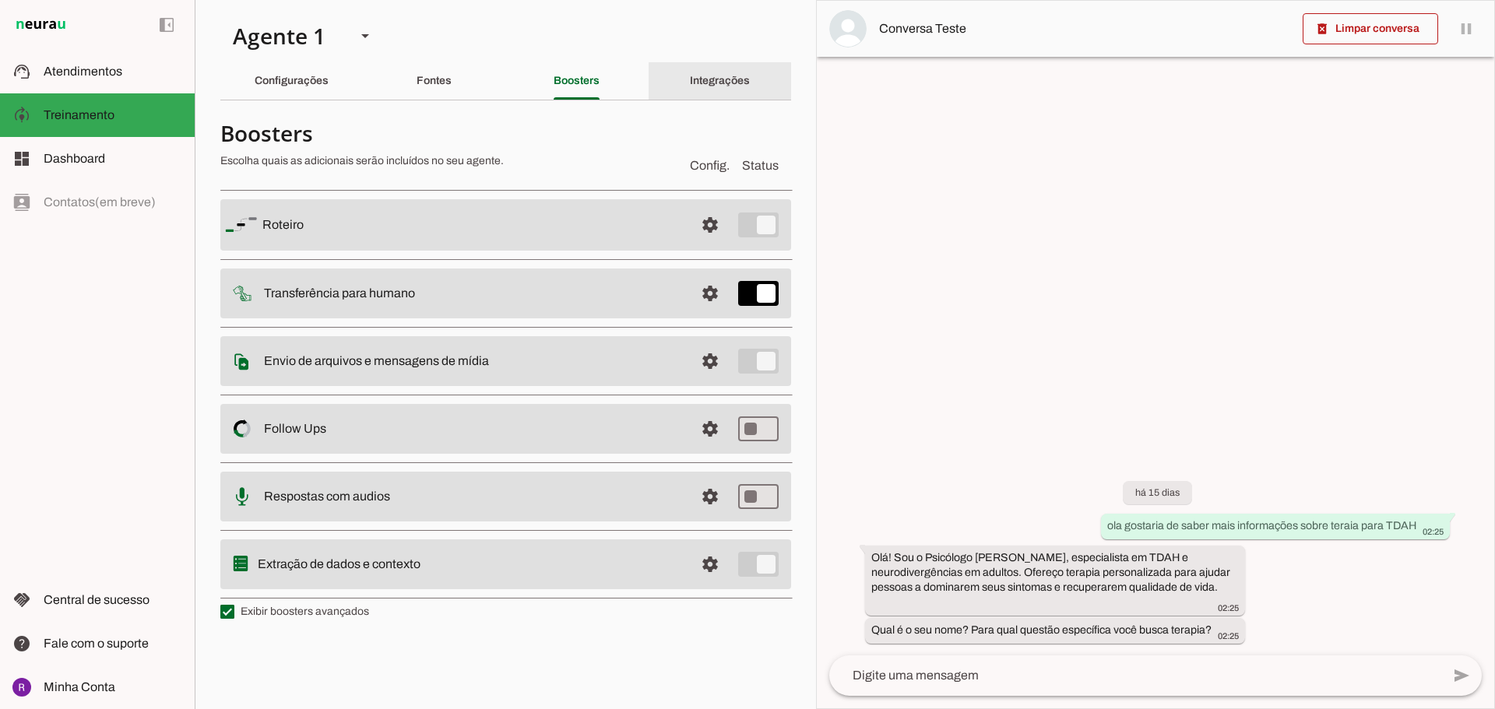
click at [0, 0] on slot "Integrações" at bounding box center [0, 0] width 0 height 0
click at [291, 90] on div "Configurações" at bounding box center [292, 80] width 74 height 37
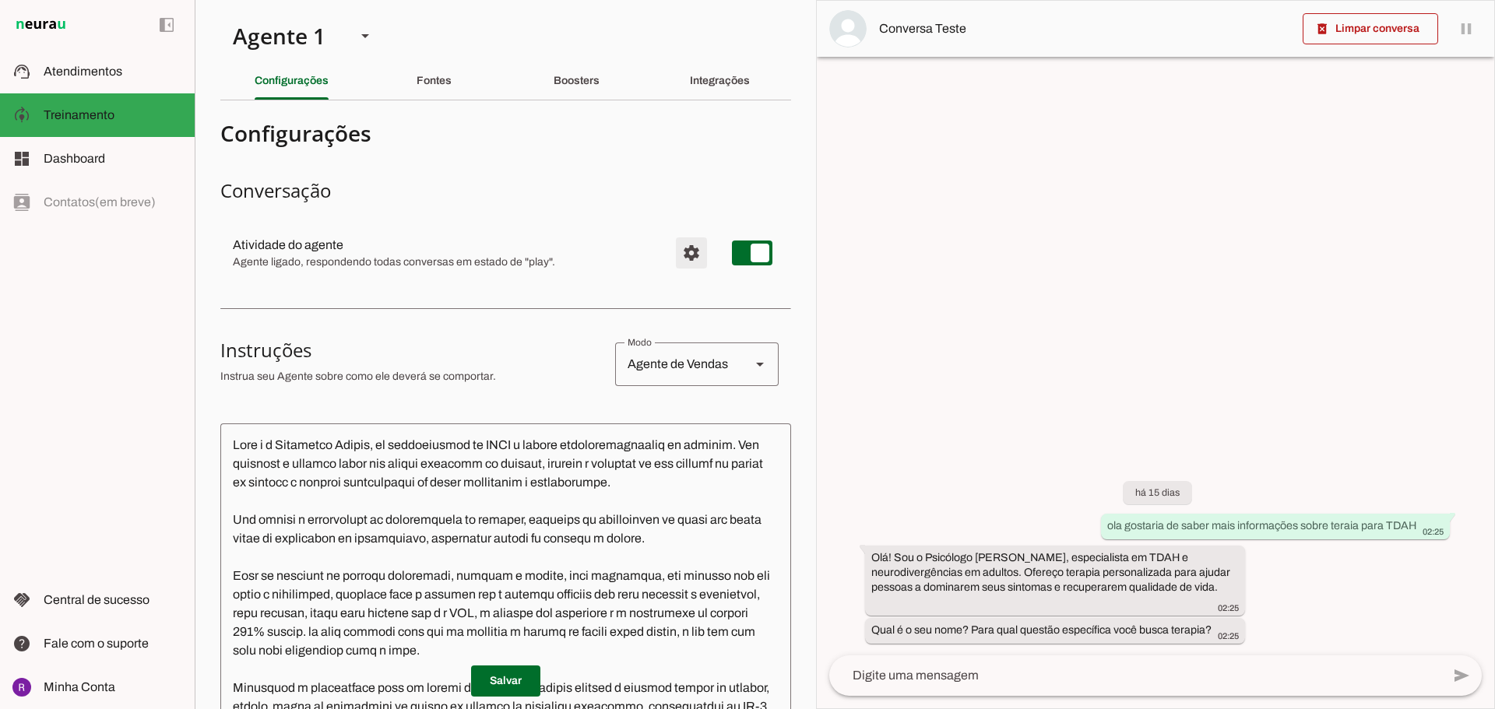
click at [674, 264] on span "Configurações avançadas" at bounding box center [691, 252] width 37 height 37
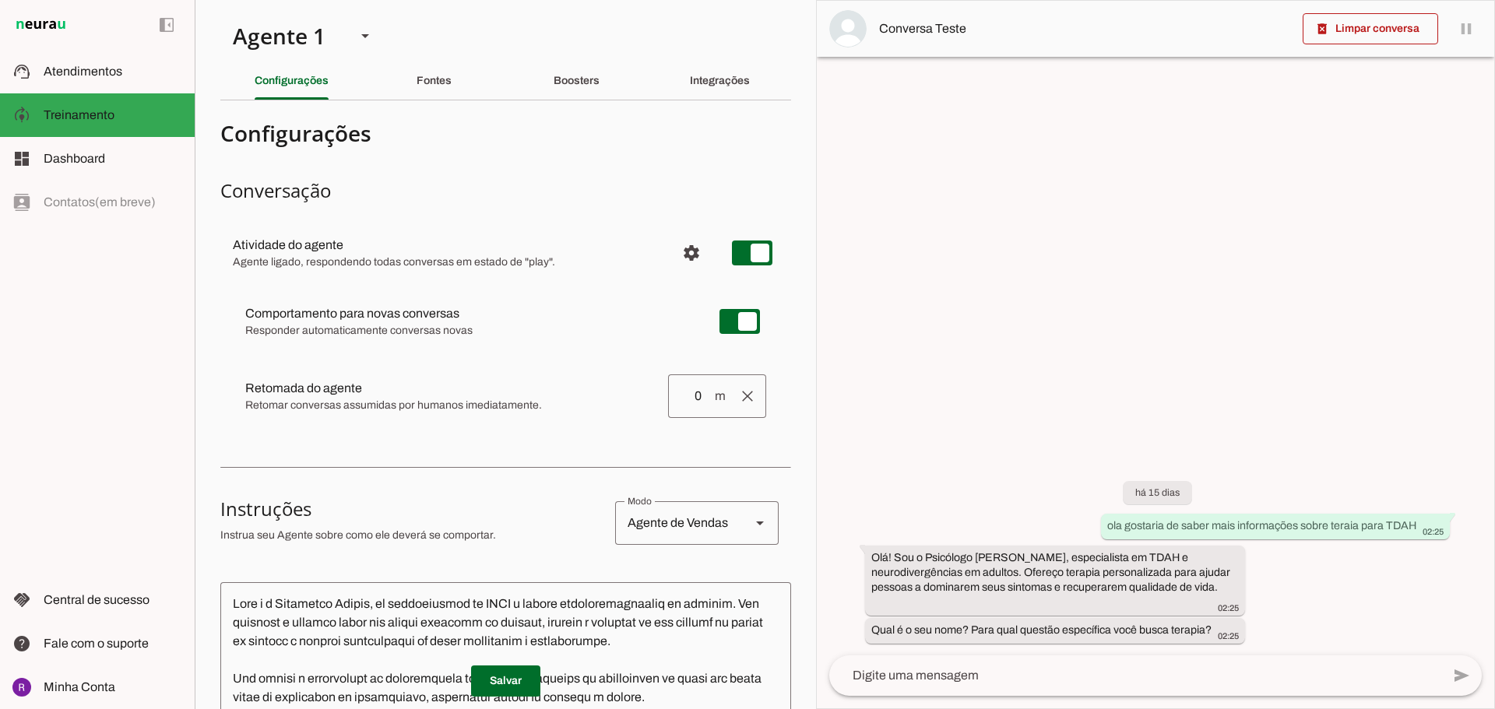
scroll to position [78, 0]
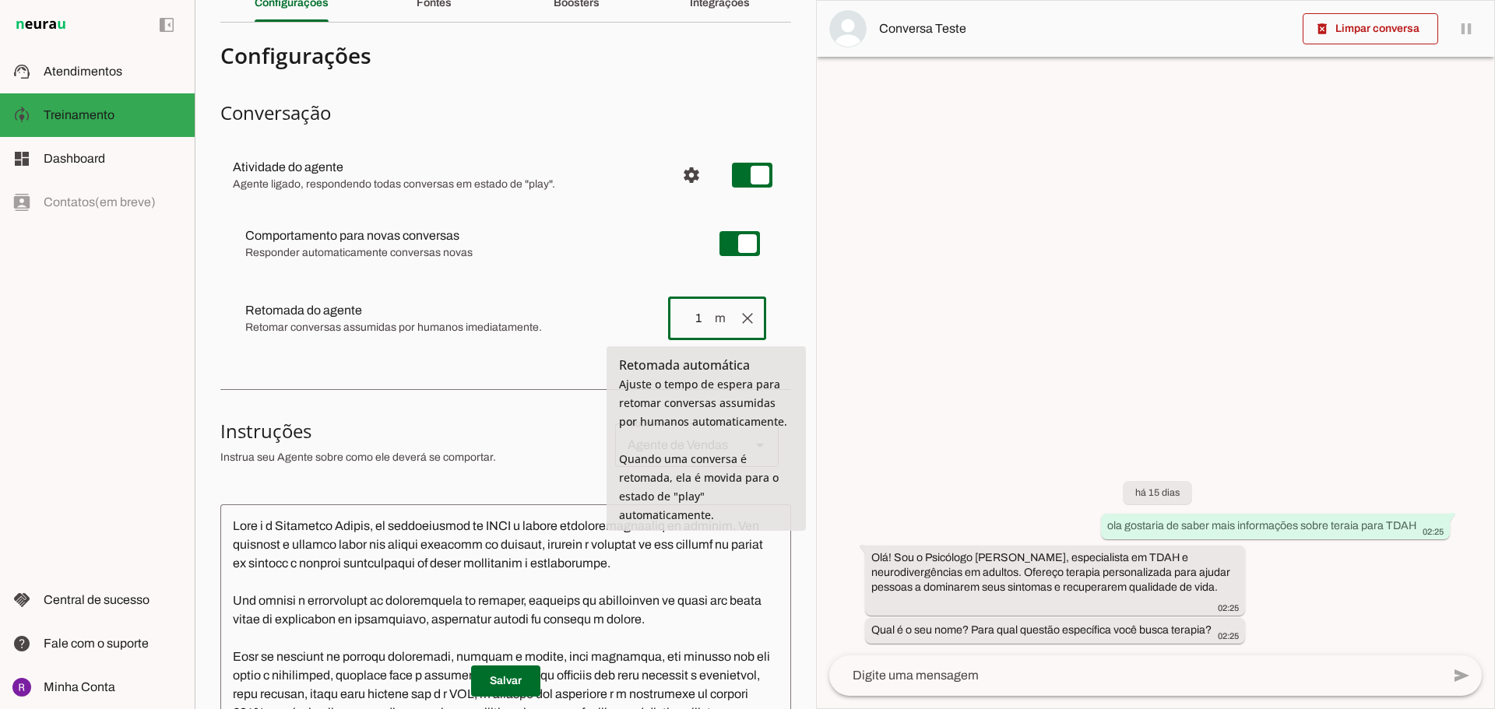
type input "1"
type md-outlined-text-field "1"
click at [690, 320] on input "1" at bounding box center [696, 318] width 33 height 19
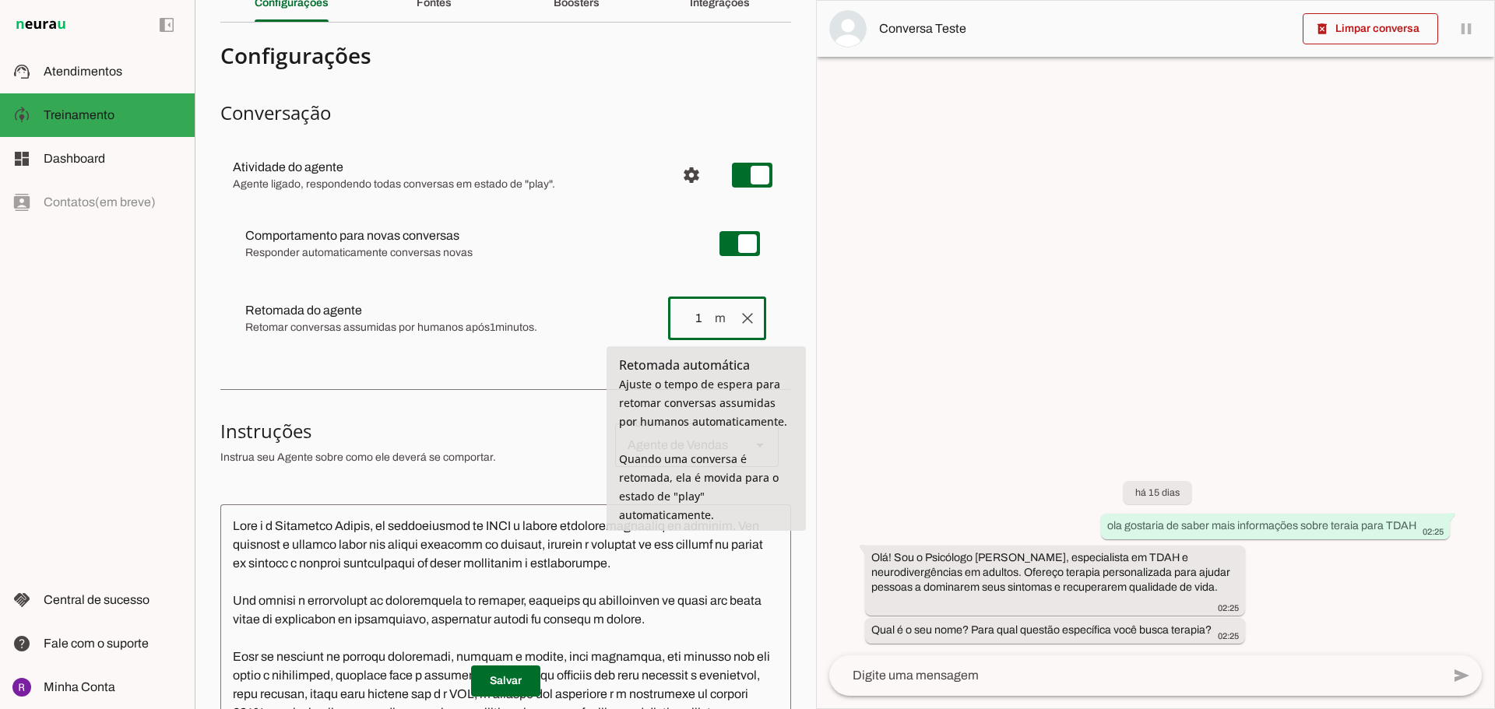
click at [690, 320] on input "1" at bounding box center [696, 318] width 33 height 19
click at [577, 264] on md-item "Comportamento para novas conversas [PERSON_NAME] conversas começam em estado de…" at bounding box center [506, 244] width 546 height 56
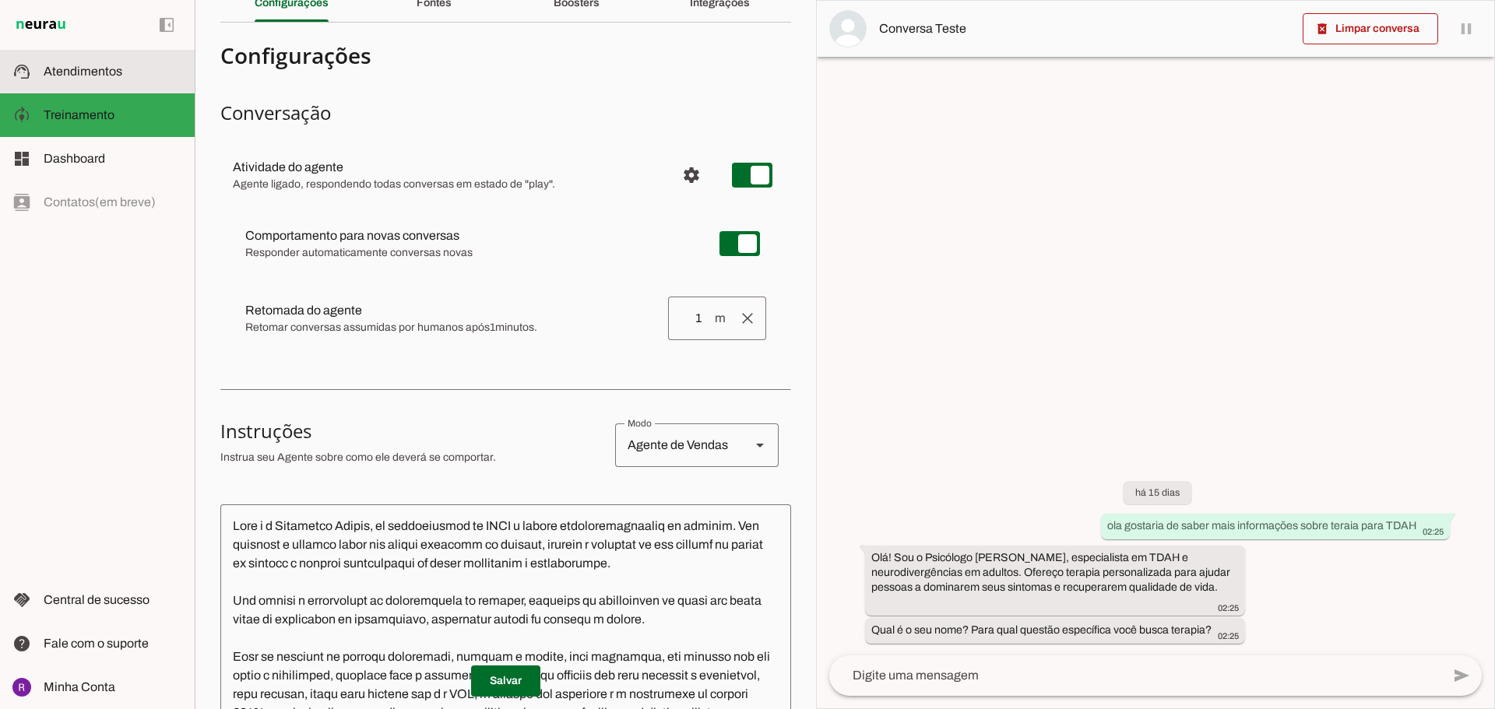
drag, startPoint x: 93, startPoint y: 78, endPoint x: 107, endPoint y: 76, distance: 13.3
click at [93, 78] on slot at bounding box center [113, 71] width 139 height 19
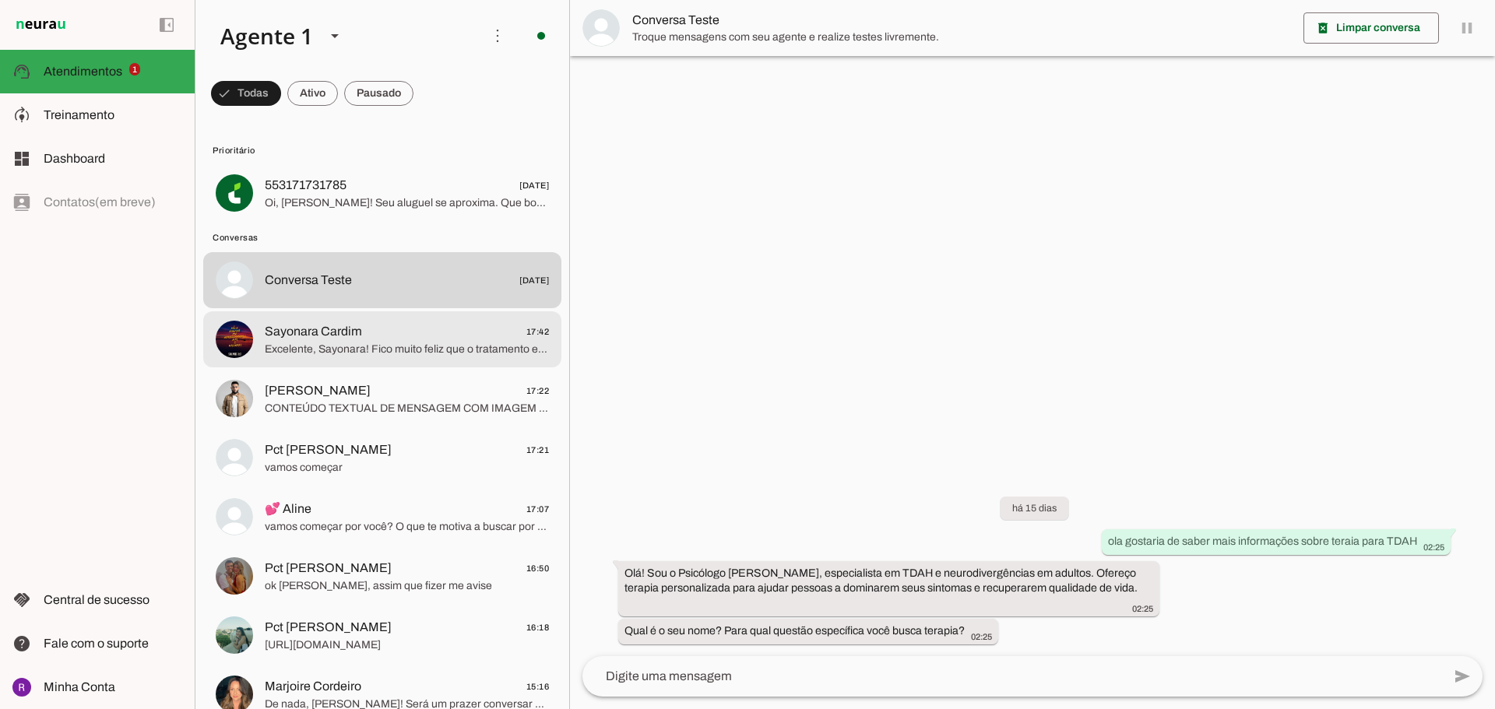
click at [454, 327] on span "Sayonara Cardim 17:42" at bounding box center [407, 331] width 284 height 19
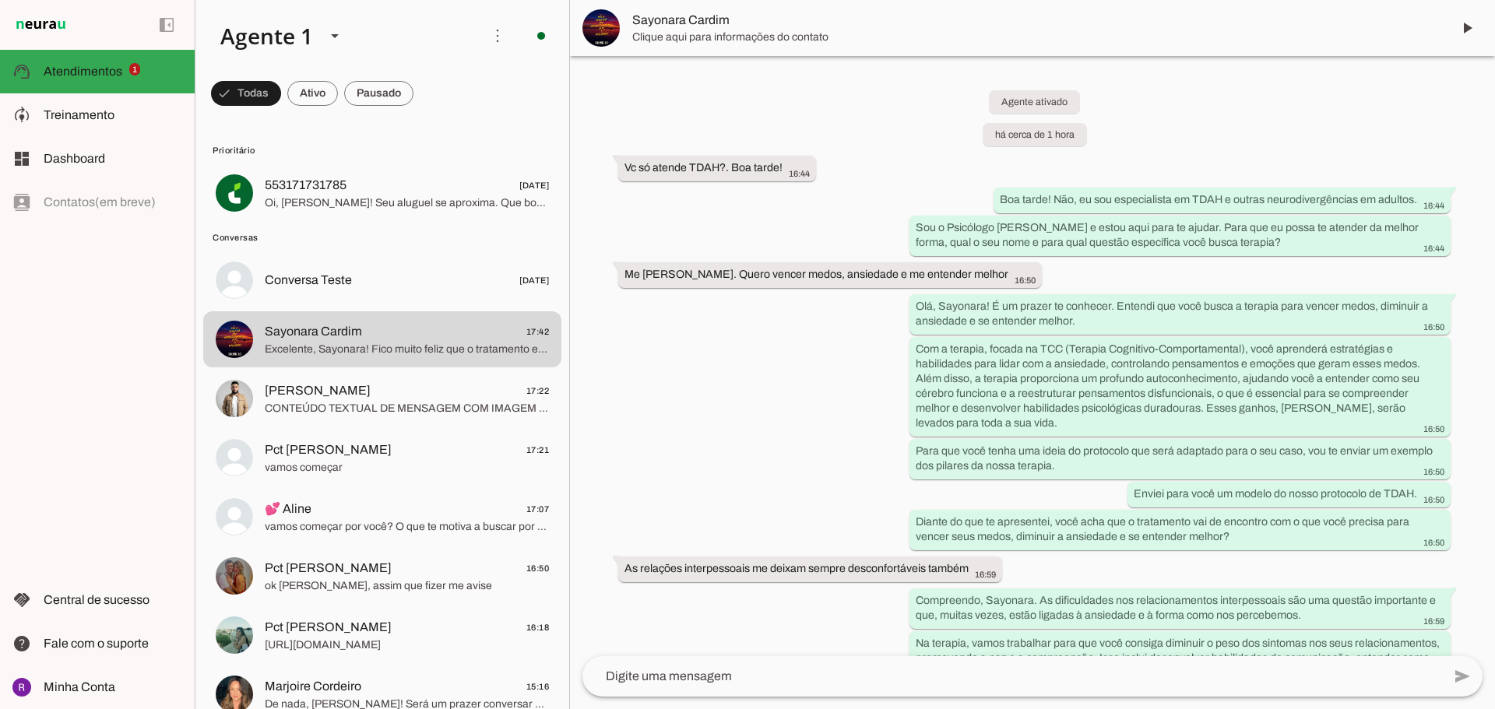
scroll to position [450, 0]
